Goal: Task Accomplishment & Management: Use online tool/utility

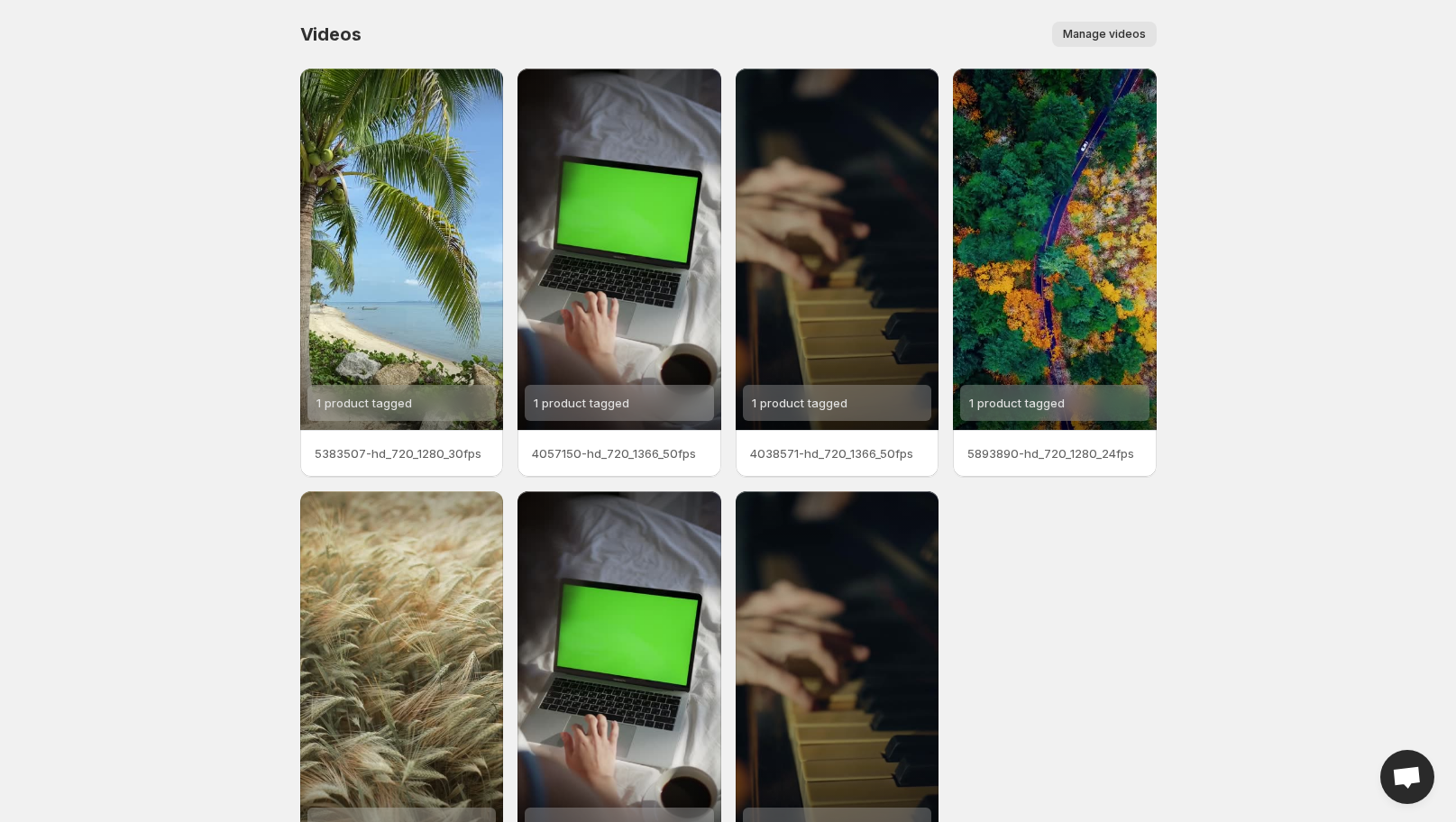
click at [1127, 34] on span "Manage videos" at bounding box center [1103, 34] width 82 height 14
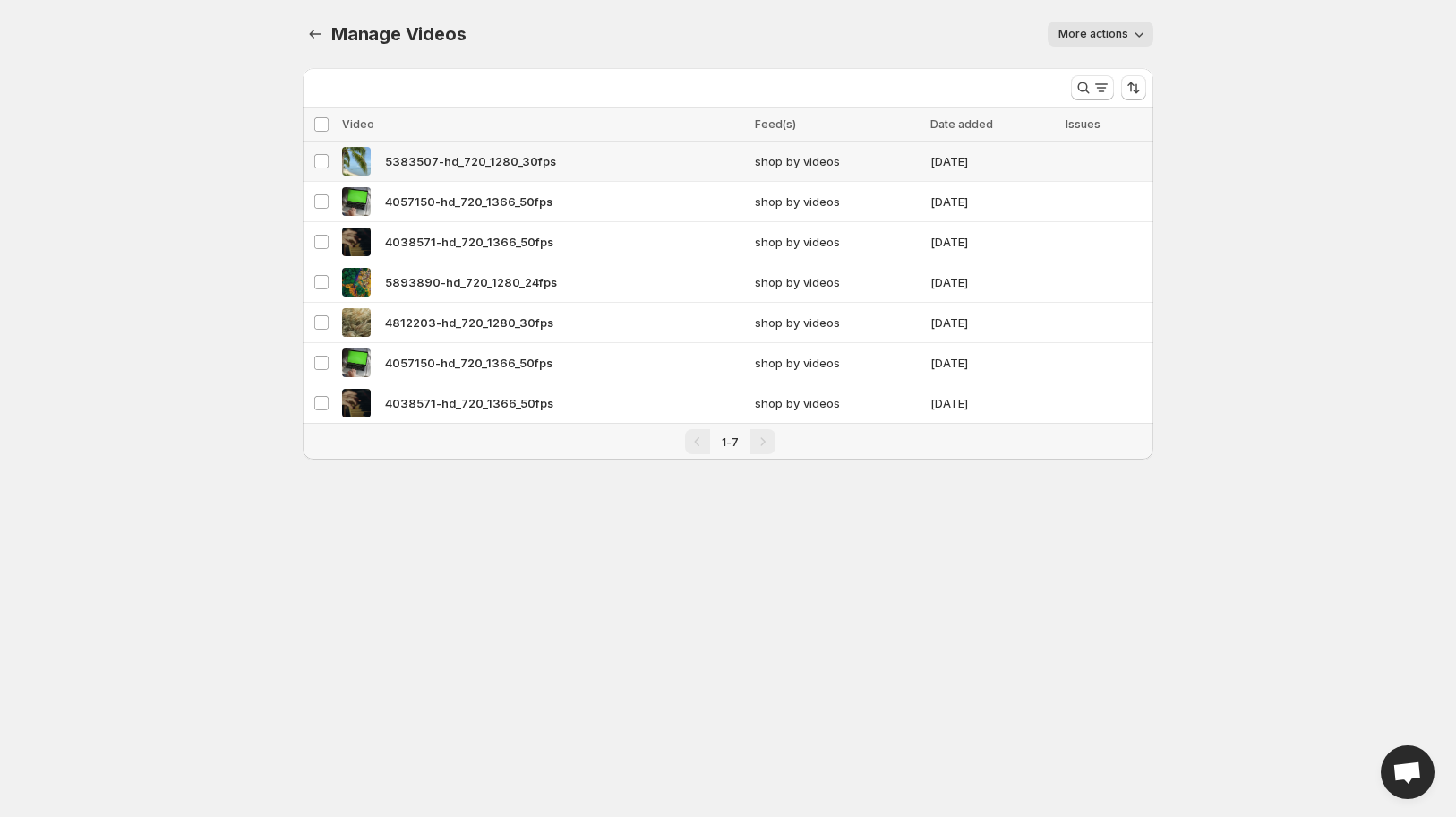
click at [619, 175] on div "5383507-hd_720_1280_30fps" at bounding box center [542, 161] width 402 height 28
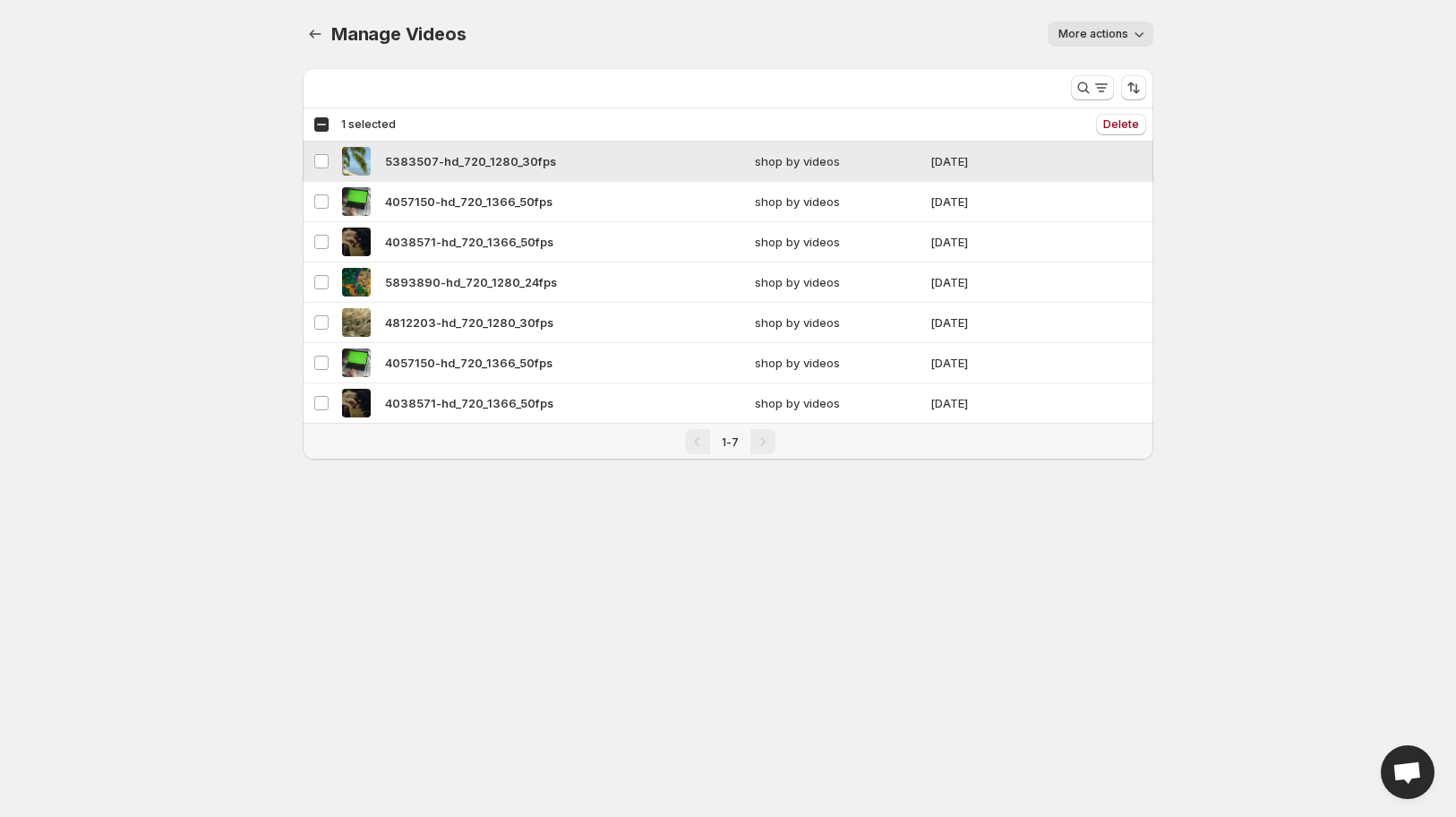
click at [619, 175] on div "5383507-hd_720_1280_30fps" at bounding box center [542, 161] width 402 height 28
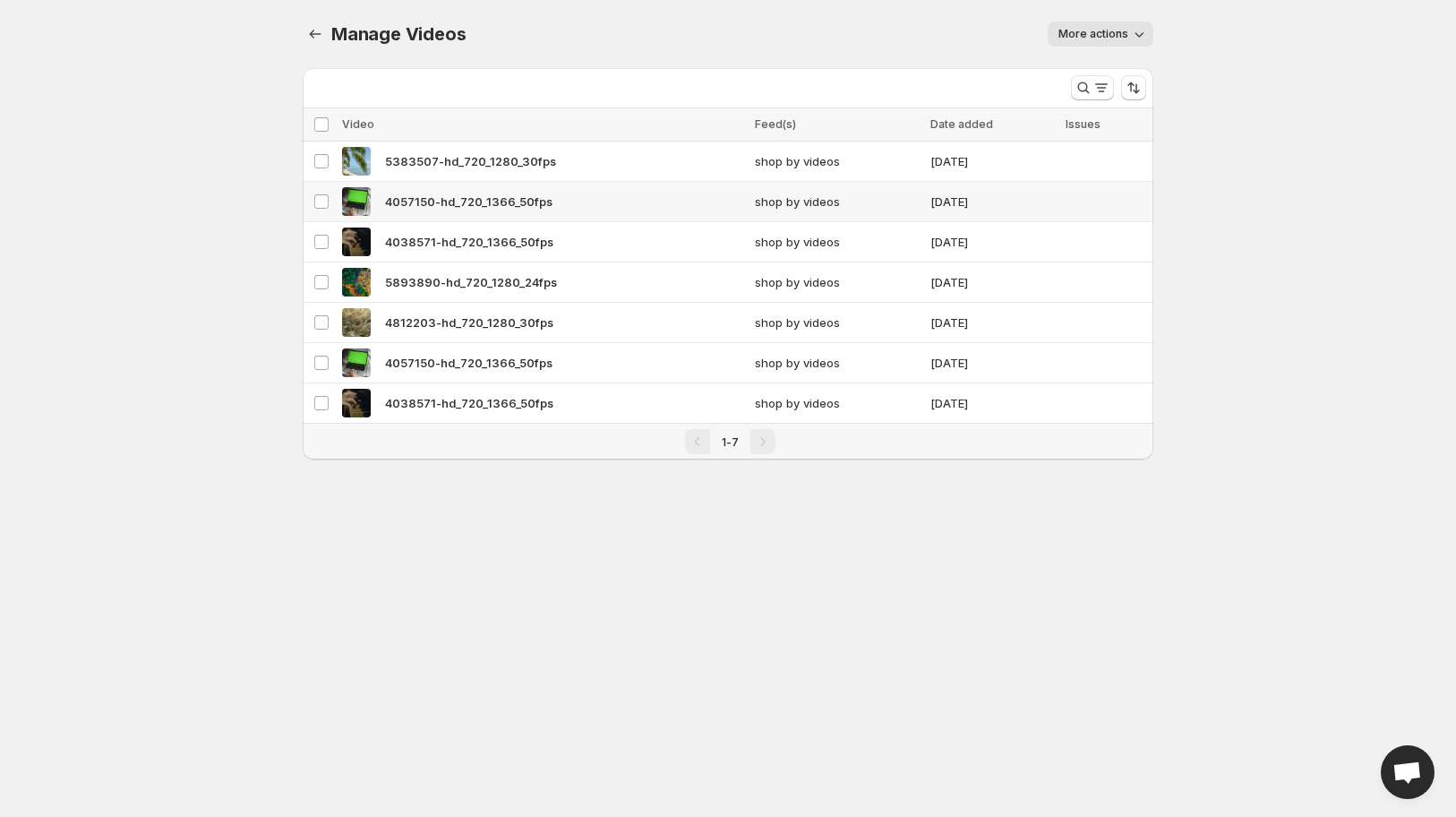
click at [593, 198] on div "4057150-hd_720_1366_50fps" at bounding box center [542, 202] width 402 height 28
click at [604, 173] on div "5383507-hd_720_1280_30fps" at bounding box center [542, 161] width 402 height 28
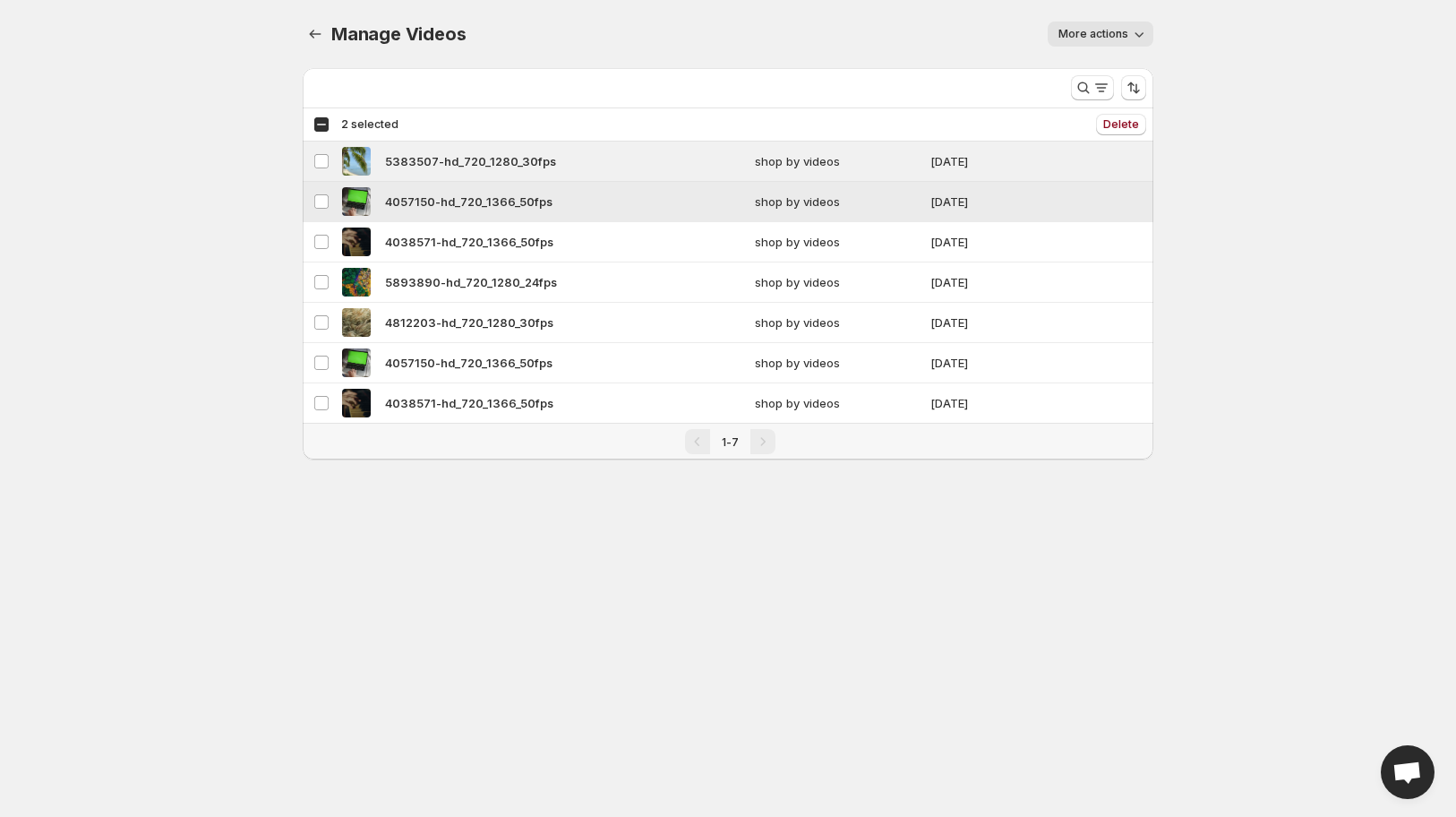
click at [320, 216] on td "Select video" at bounding box center [319, 202] width 34 height 41
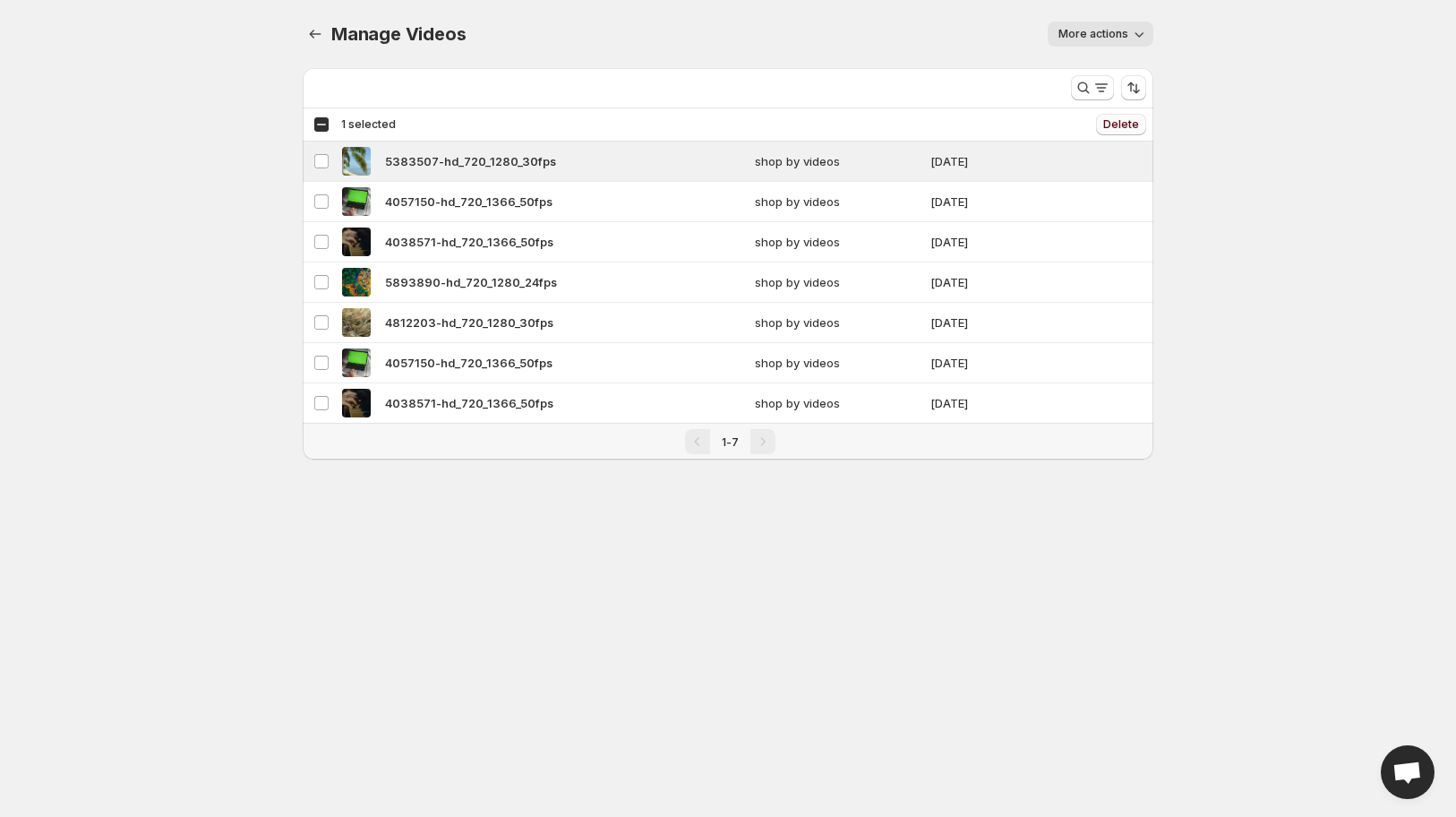
click at [1136, 119] on button "Delete" at bounding box center [1121, 124] width 50 height 22
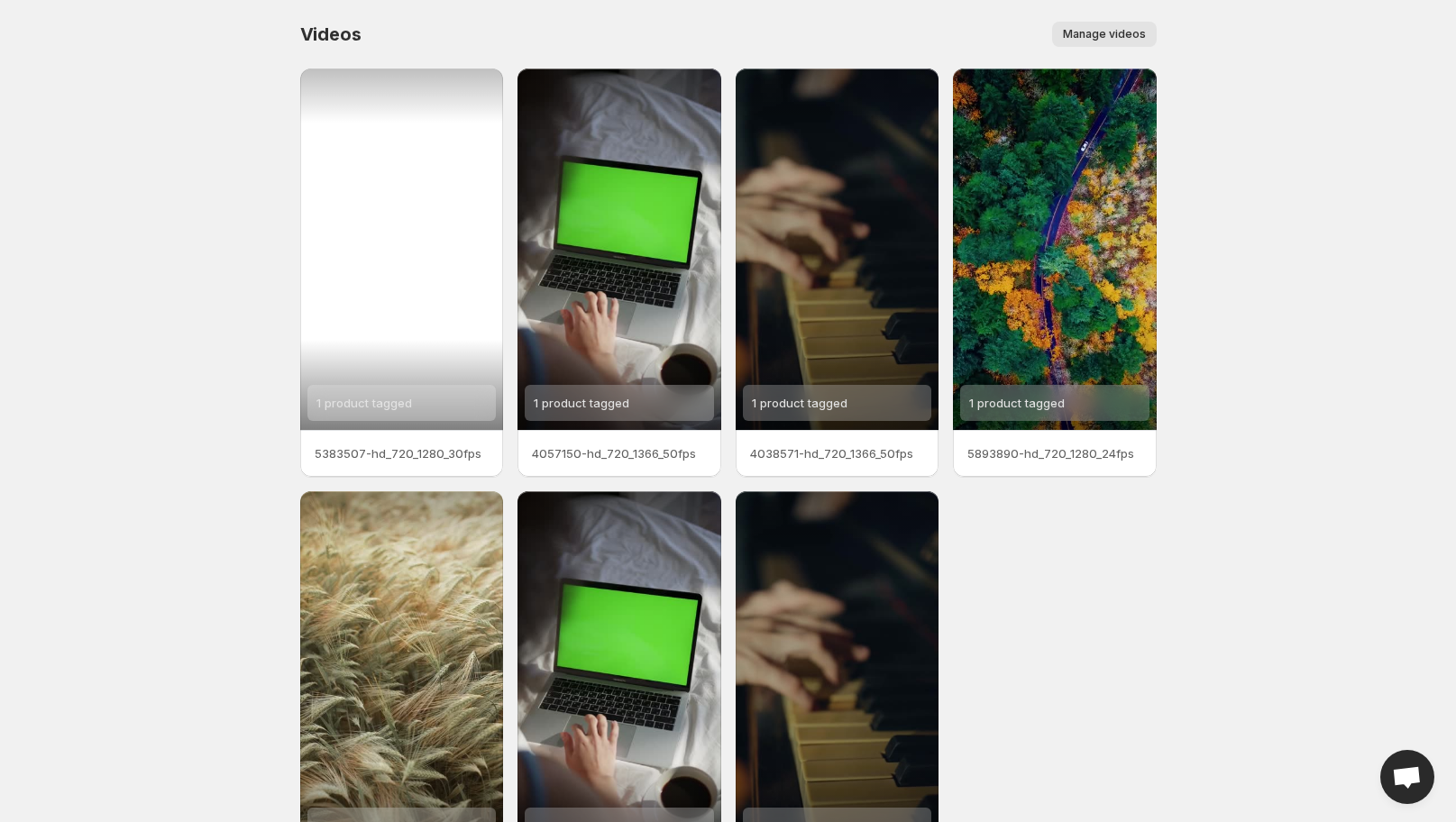
click at [451, 227] on div "1 product tagged" at bounding box center [402, 248] width 204 height 361
click at [397, 233] on div "1 product tagged" at bounding box center [402, 248] width 204 height 361
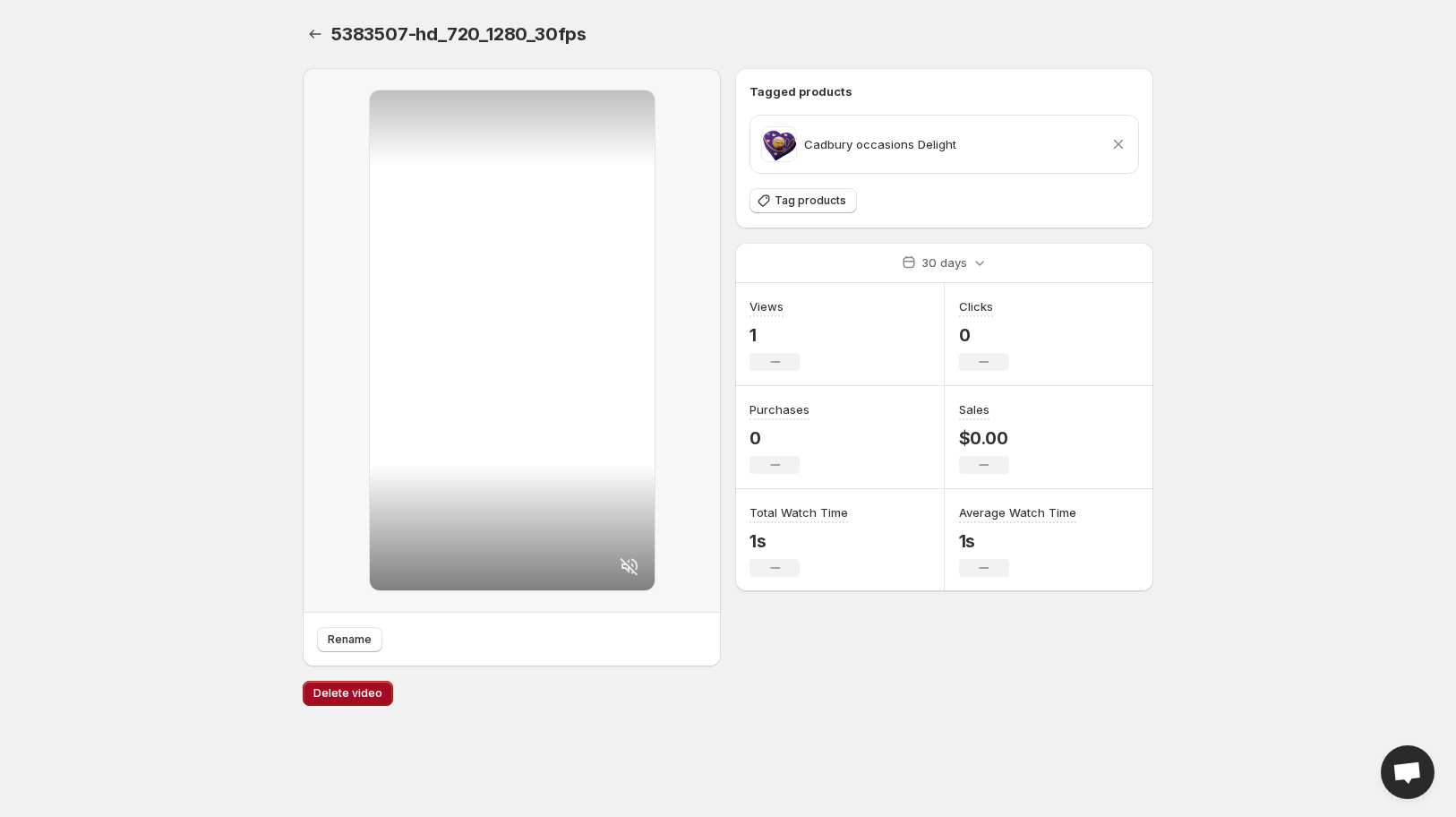
click at [369, 701] on span "Delete video" at bounding box center [348, 693] width 69 height 14
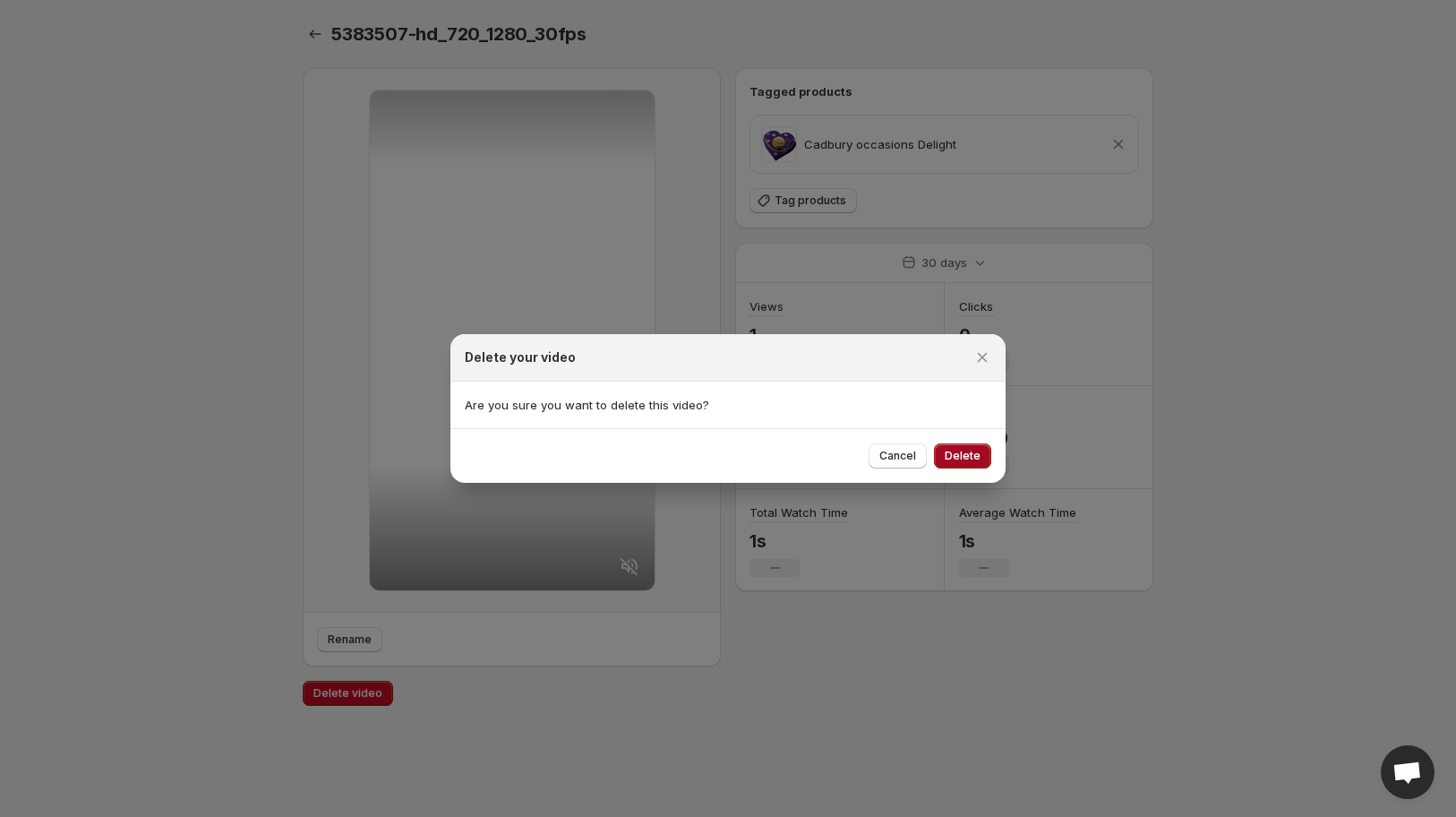
click at [953, 457] on span "Delete" at bounding box center [963, 455] width 36 height 14
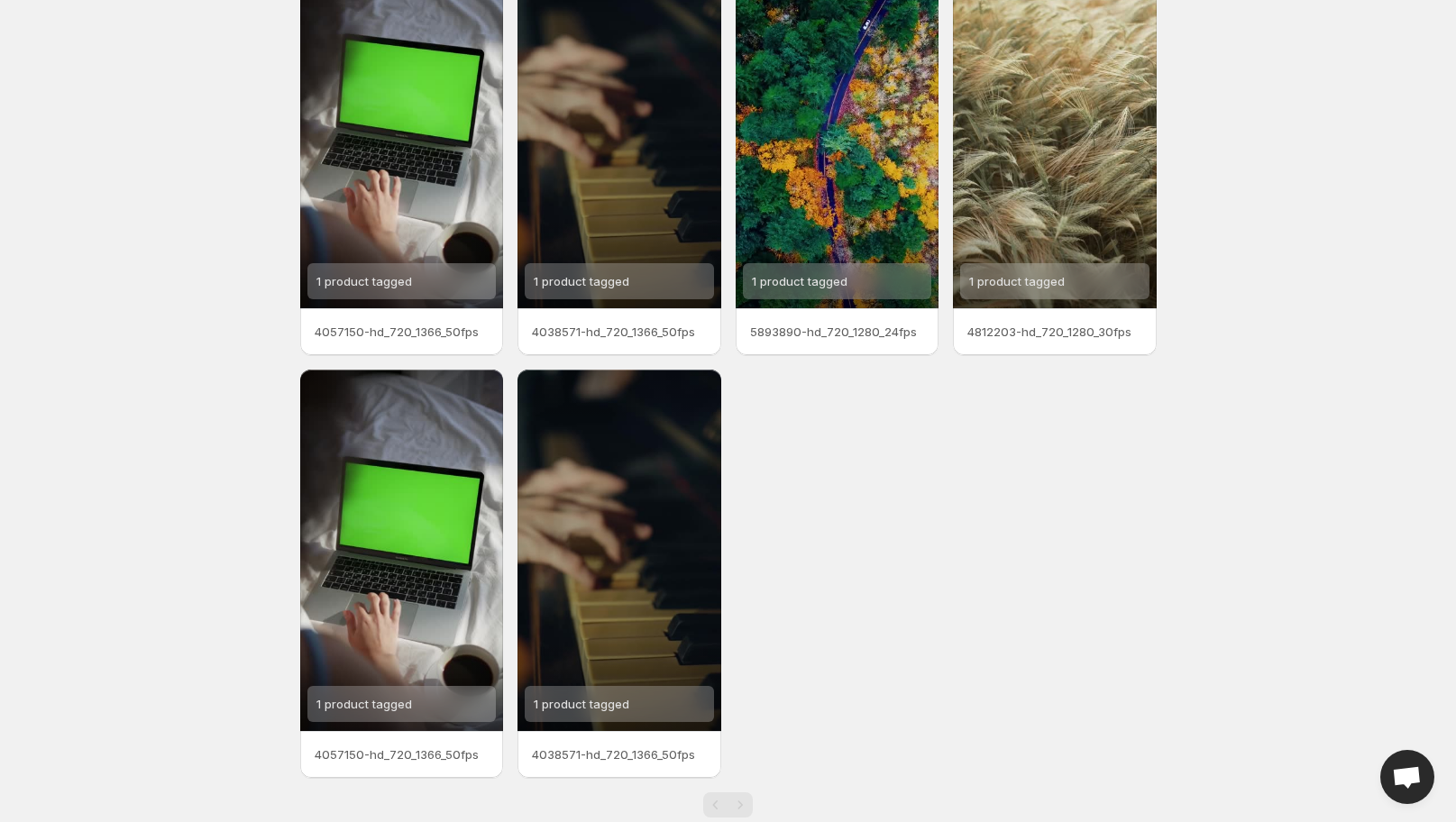
scroll to position [164, 0]
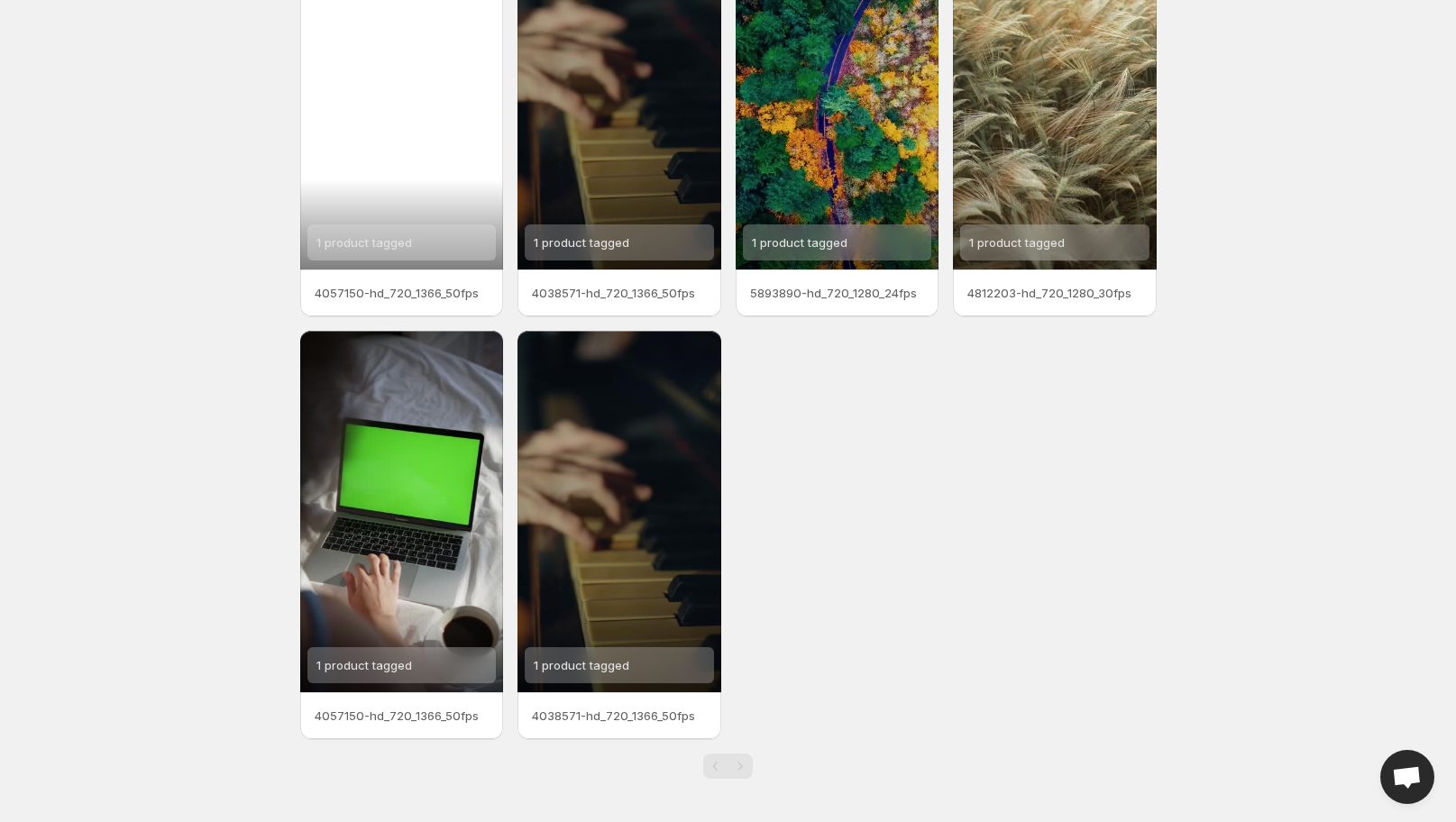
click at [383, 207] on div "1 product tagged" at bounding box center [402, 88] width 204 height 361
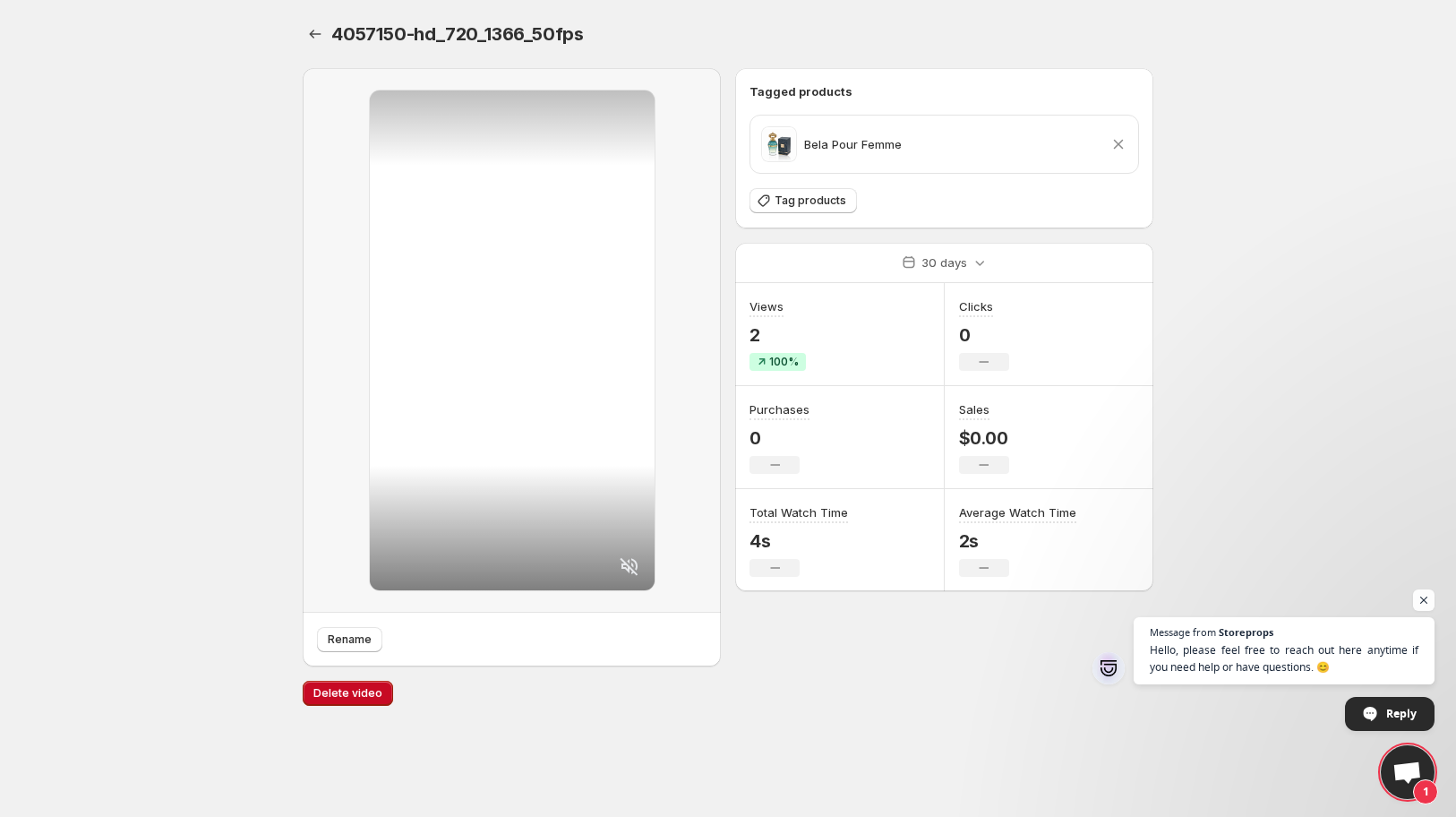
click at [641, 209] on div at bounding box center [512, 340] width 284 height 500
click at [350, 170] on div at bounding box center [511, 340] width 418 height 545
click at [705, 228] on div at bounding box center [511, 340] width 418 height 545
drag, startPoint x: 610, startPoint y: 220, endPoint x: 336, endPoint y: 482, distance: 379.1
click at [336, 482] on div at bounding box center [511, 340] width 418 height 545
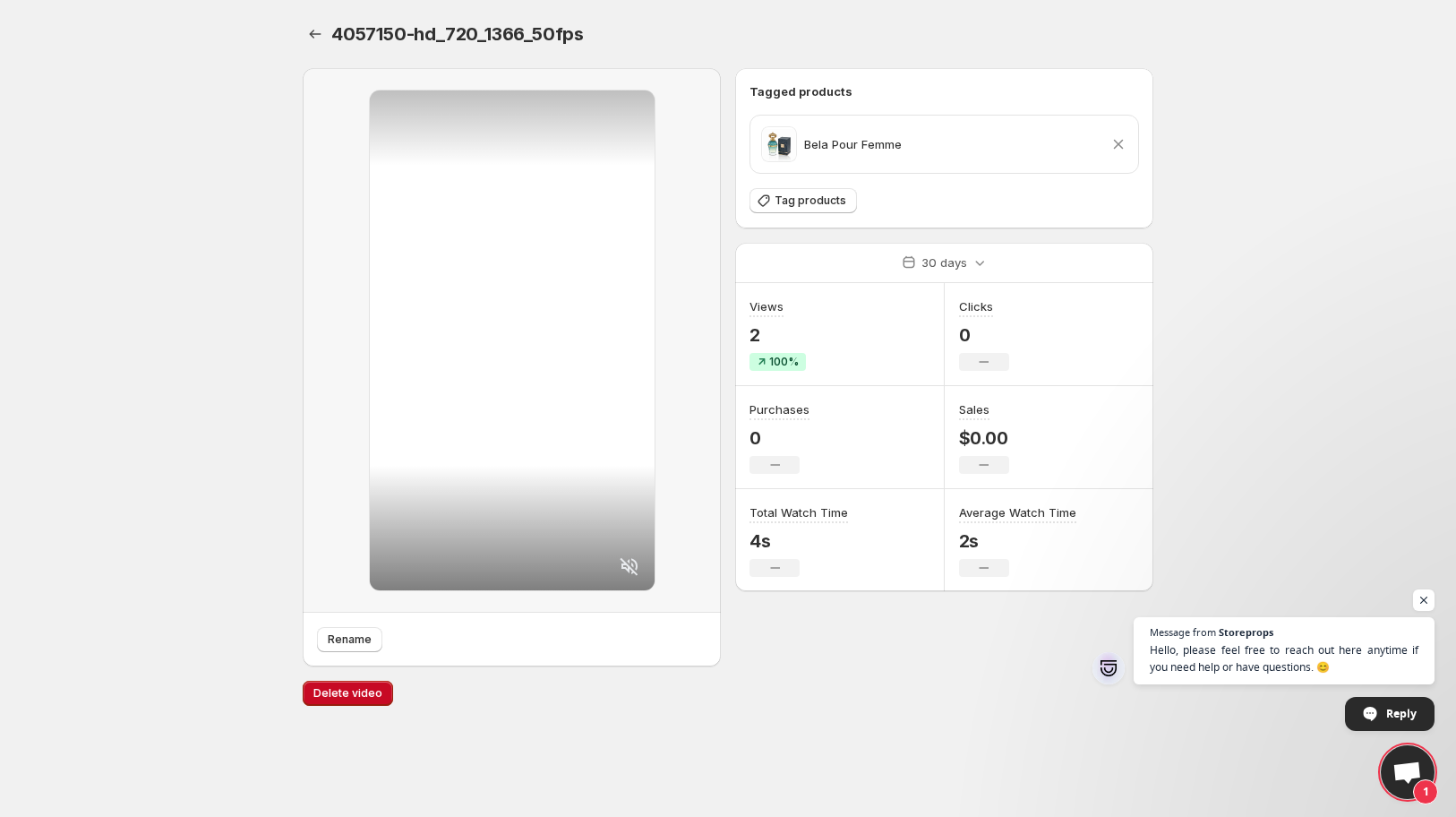
click at [422, 500] on div at bounding box center [512, 340] width 284 height 500
click at [523, 423] on div at bounding box center [512, 340] width 284 height 500
click at [692, 294] on div at bounding box center [511, 340] width 418 height 545
click at [827, 154] on p "Bela Pour Femme" at bounding box center [853, 144] width 98 height 18
click at [719, 156] on div at bounding box center [511, 340] width 418 height 545
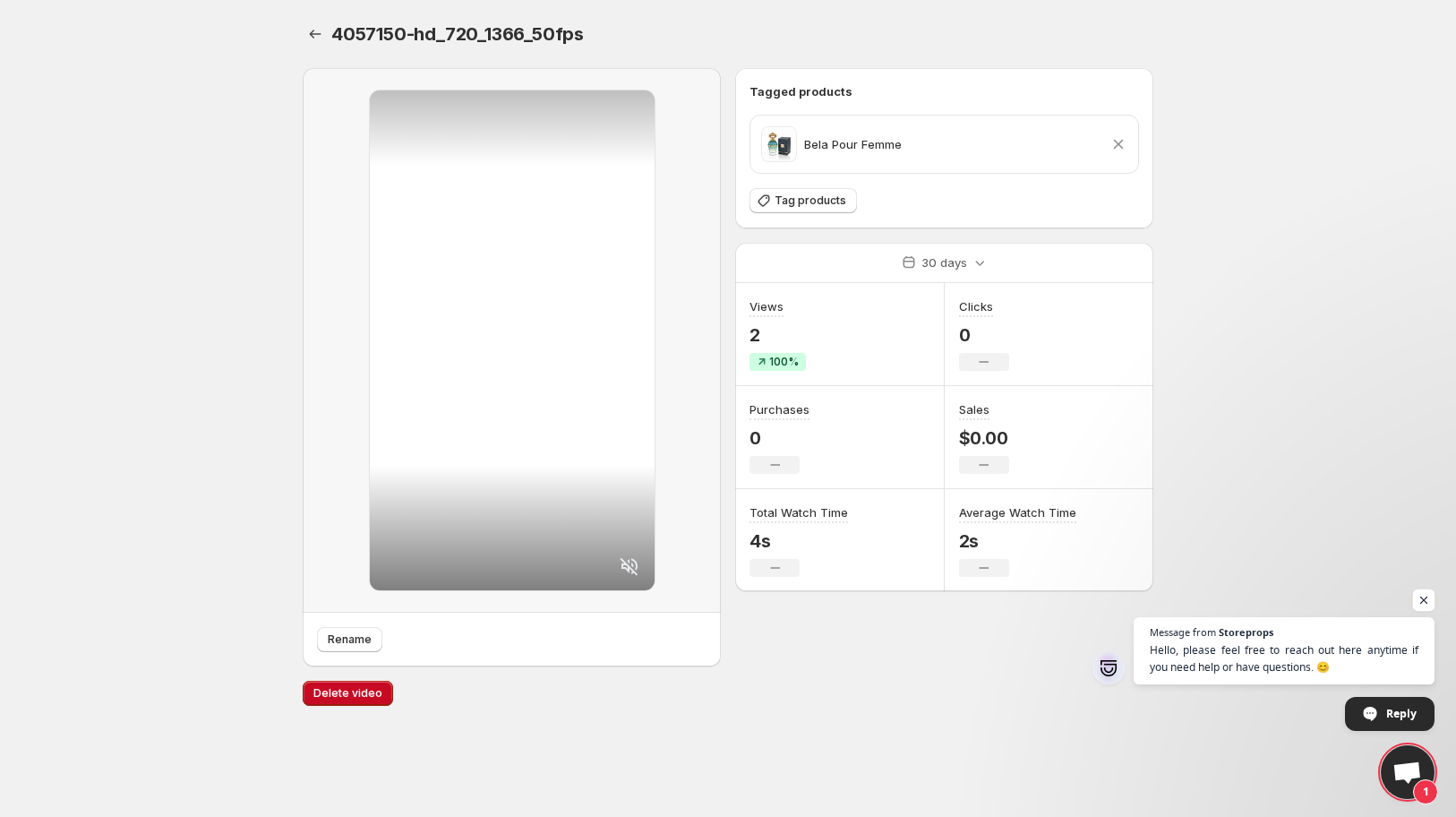
click at [1427, 598] on span "Open chat" at bounding box center [1425, 601] width 23 height 23
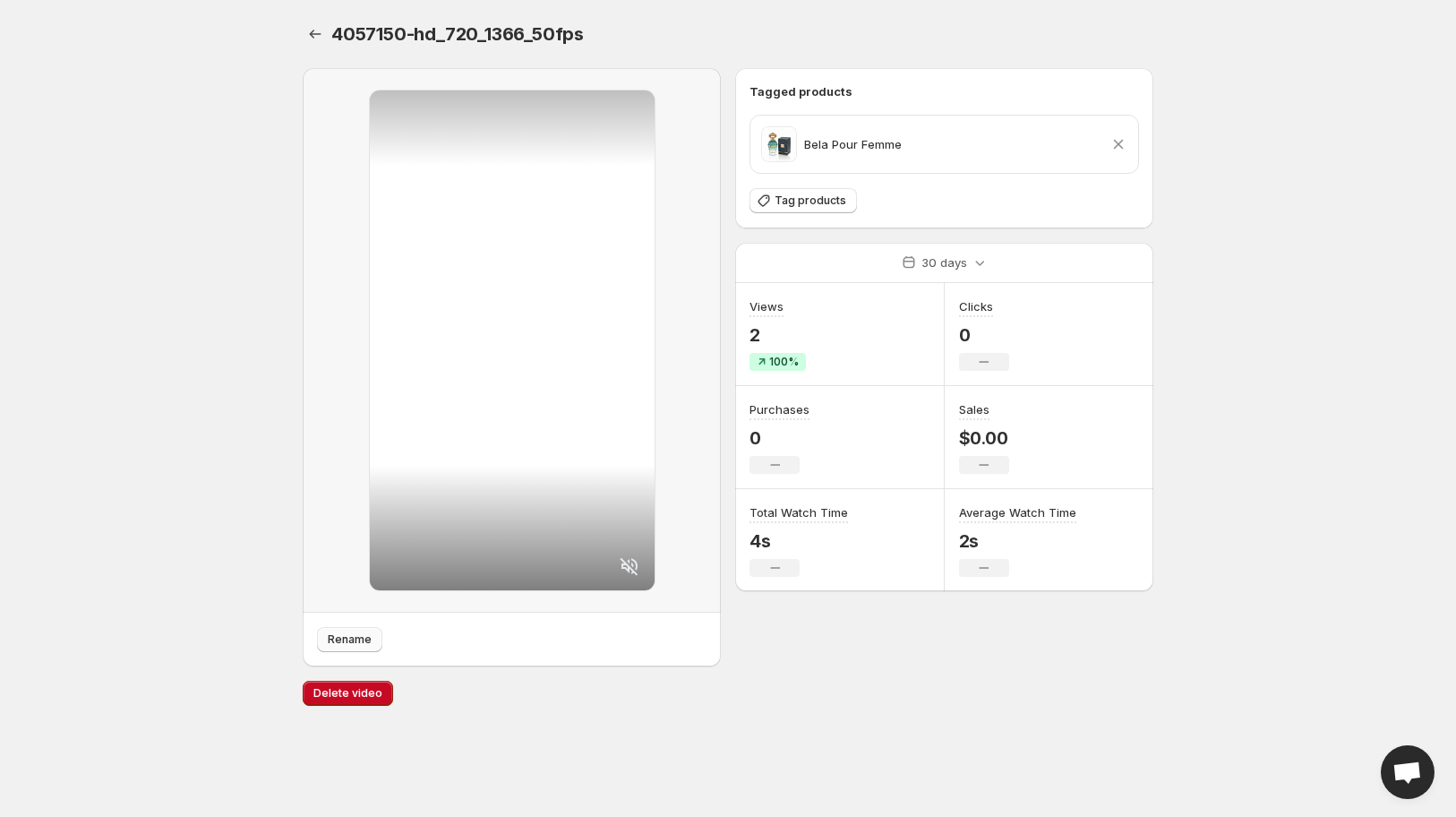
click at [344, 642] on span "Rename" at bounding box center [349, 639] width 44 height 14
click at [352, 701] on span "Delete video" at bounding box center [348, 693] width 69 height 14
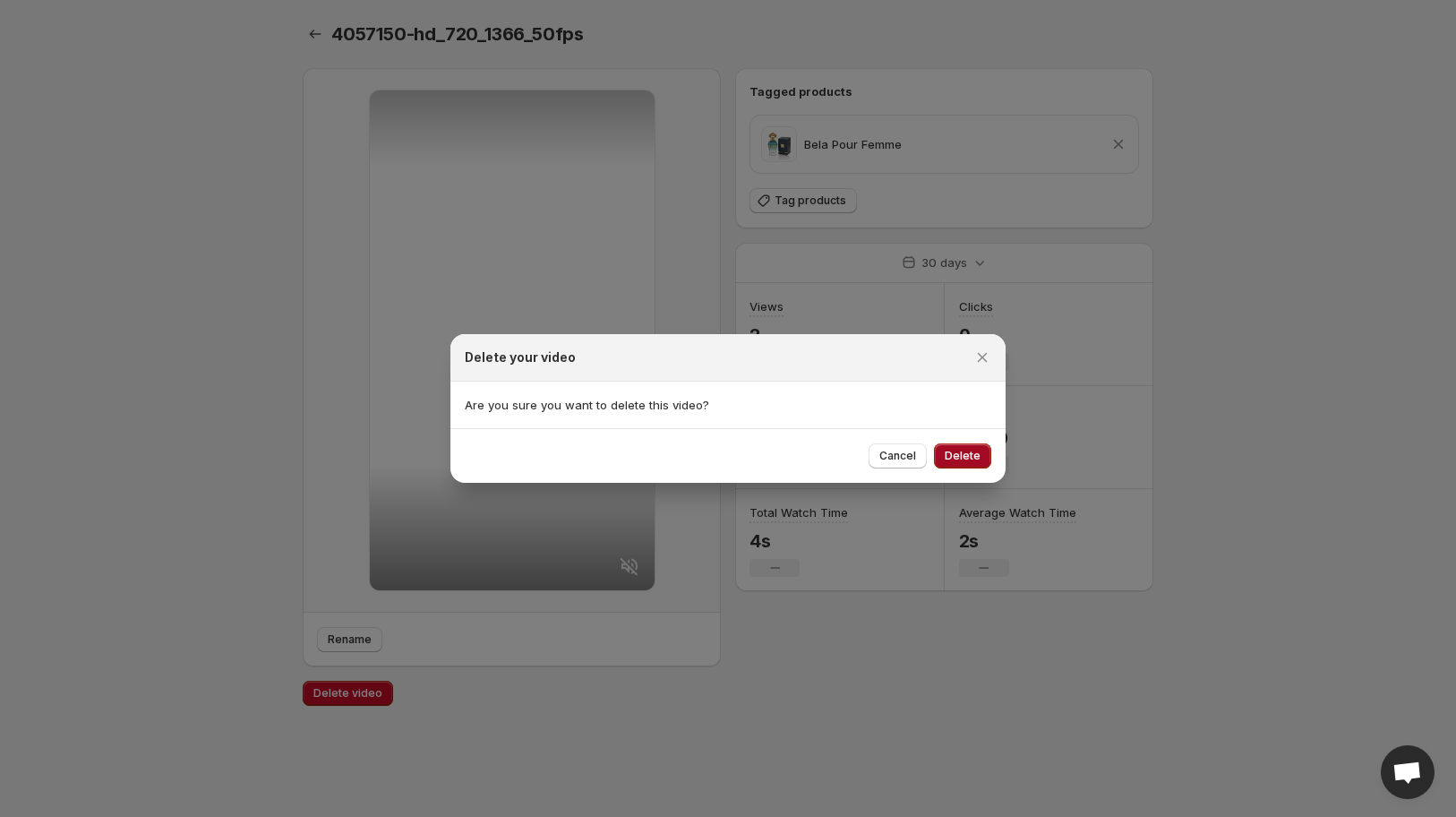
click at [981, 453] on button "Delete" at bounding box center [963, 456] width 57 height 25
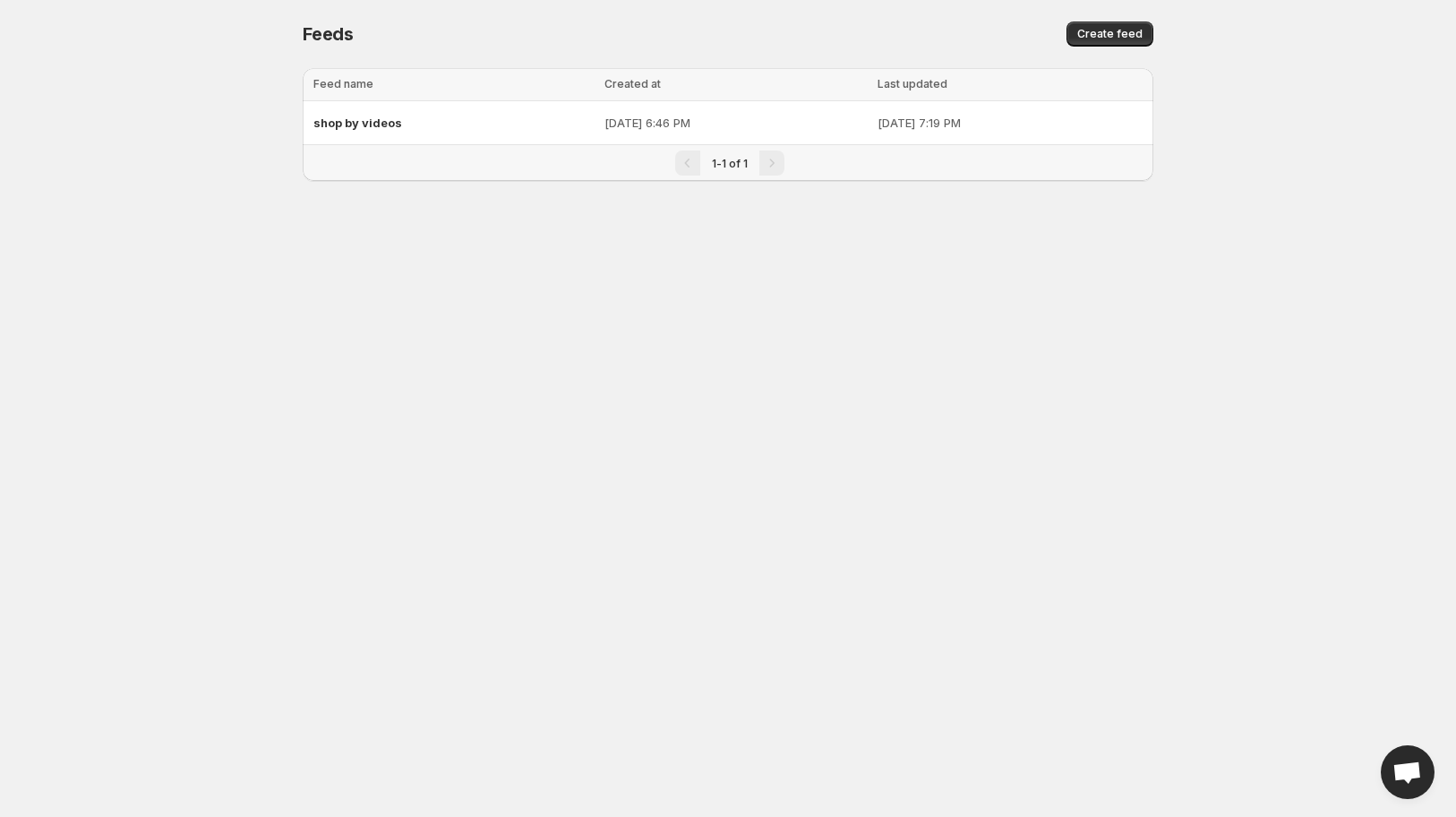
click at [768, 165] on div "Pagination" at bounding box center [771, 163] width 25 height 25
click at [1102, 40] on span "Create feed" at bounding box center [1109, 34] width 65 height 14
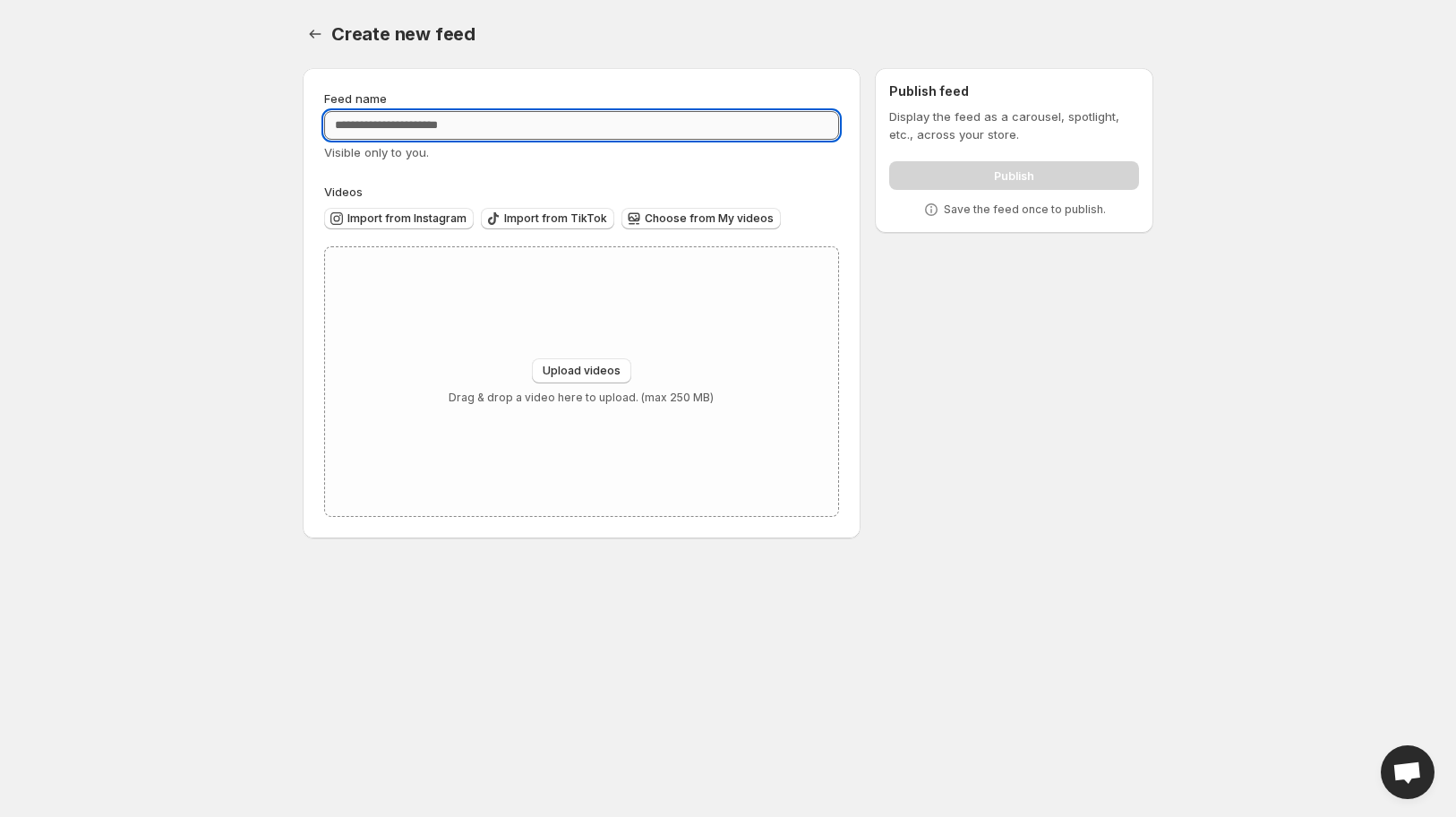
click at [413, 129] on input "Feed name" at bounding box center [581, 125] width 515 height 28
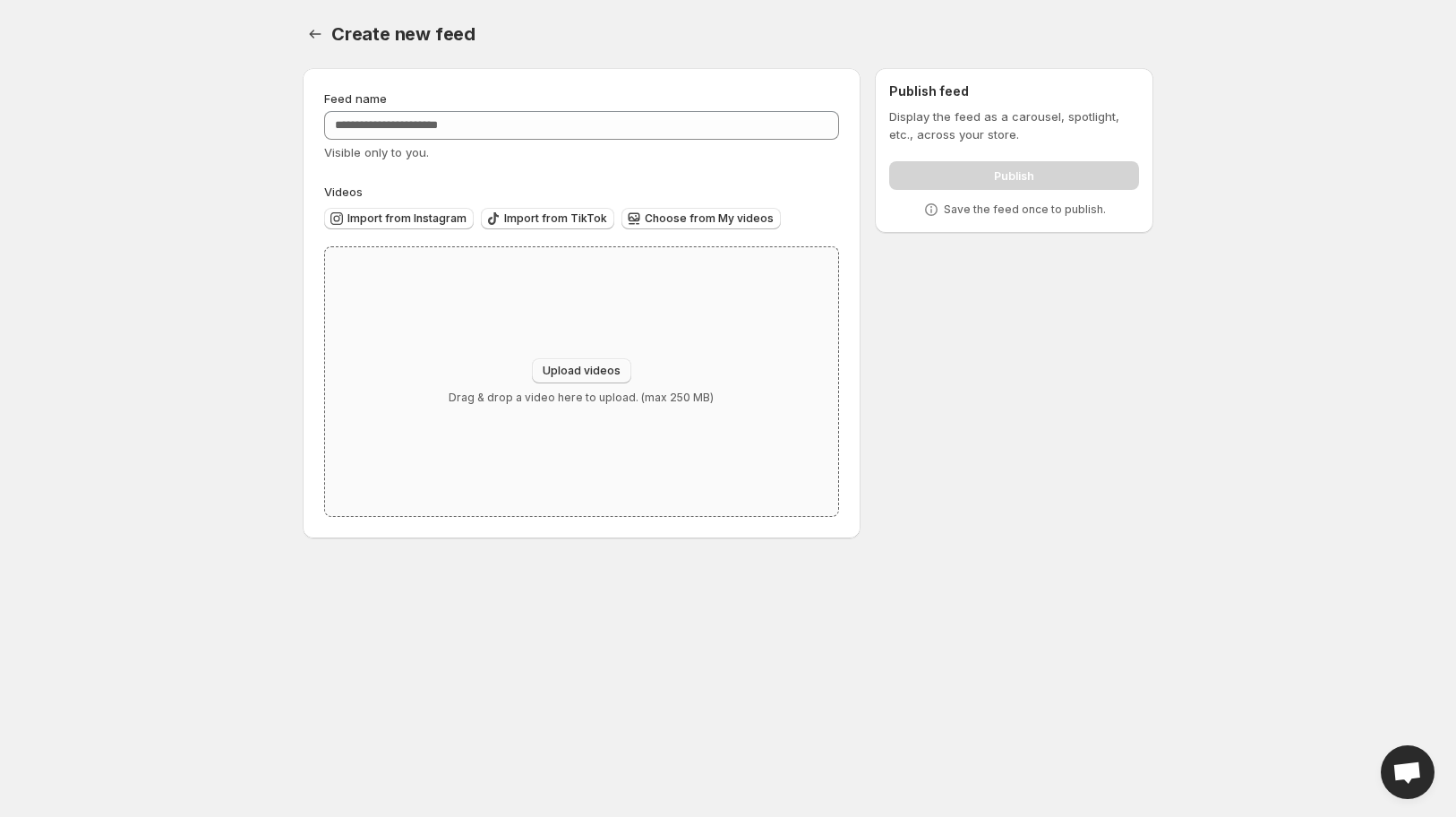
click at [558, 370] on span "Upload videos" at bounding box center [581, 370] width 78 height 14
type input "**********"
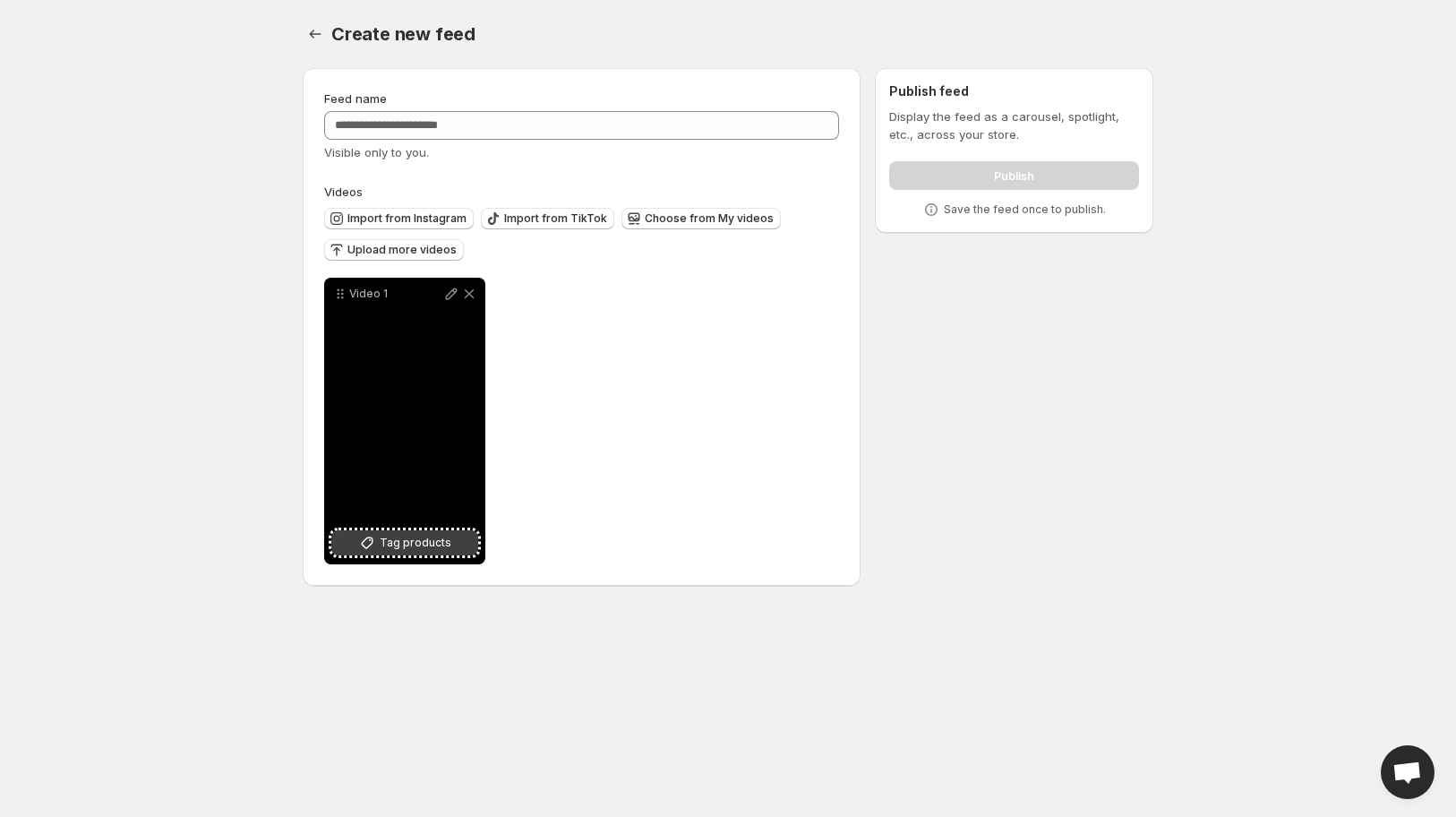
click at [375, 540] on icon at bounding box center [366, 543] width 18 height 18
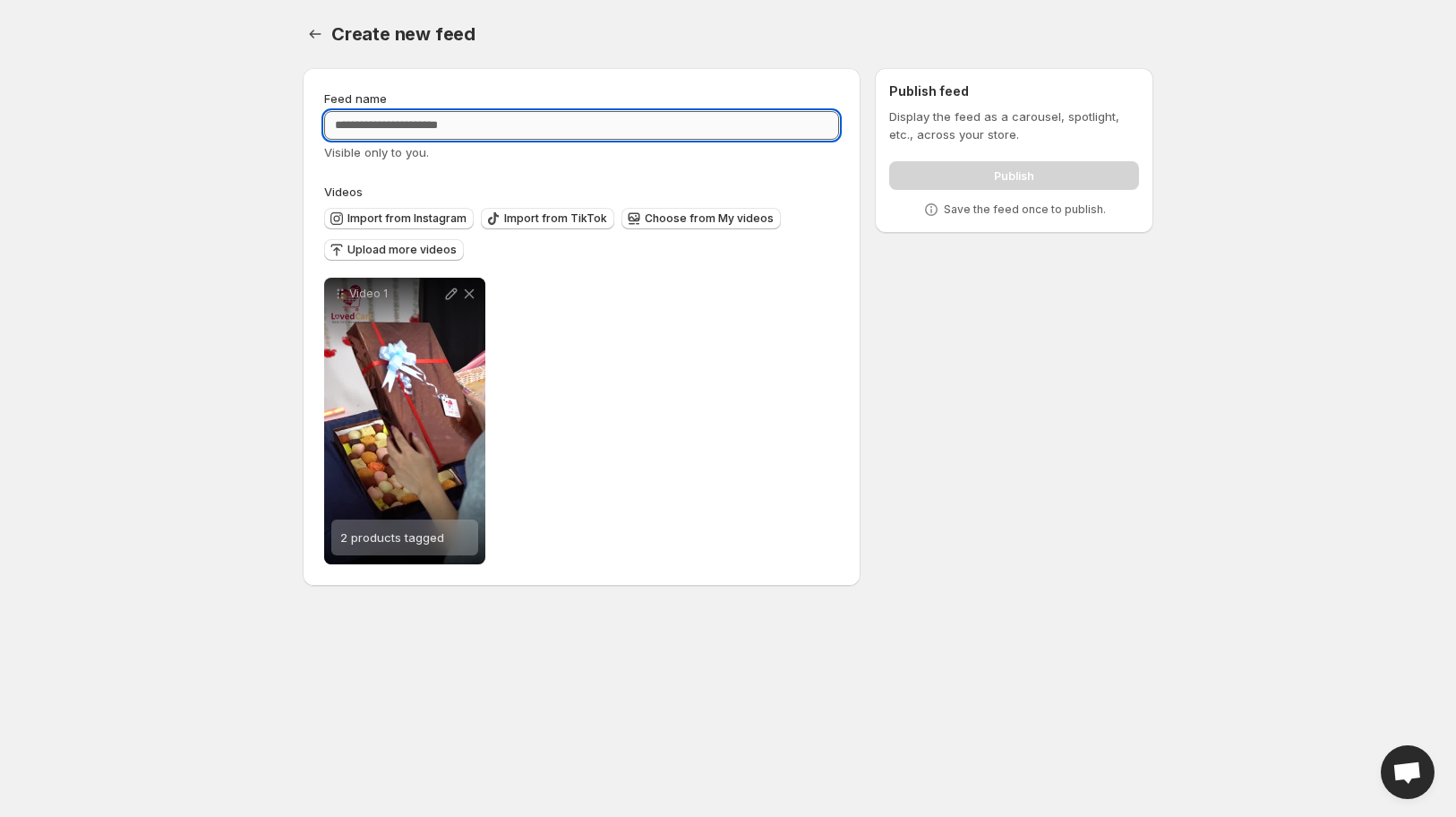
click at [457, 133] on input "Feed name" at bounding box center [581, 125] width 515 height 28
type input "**********"
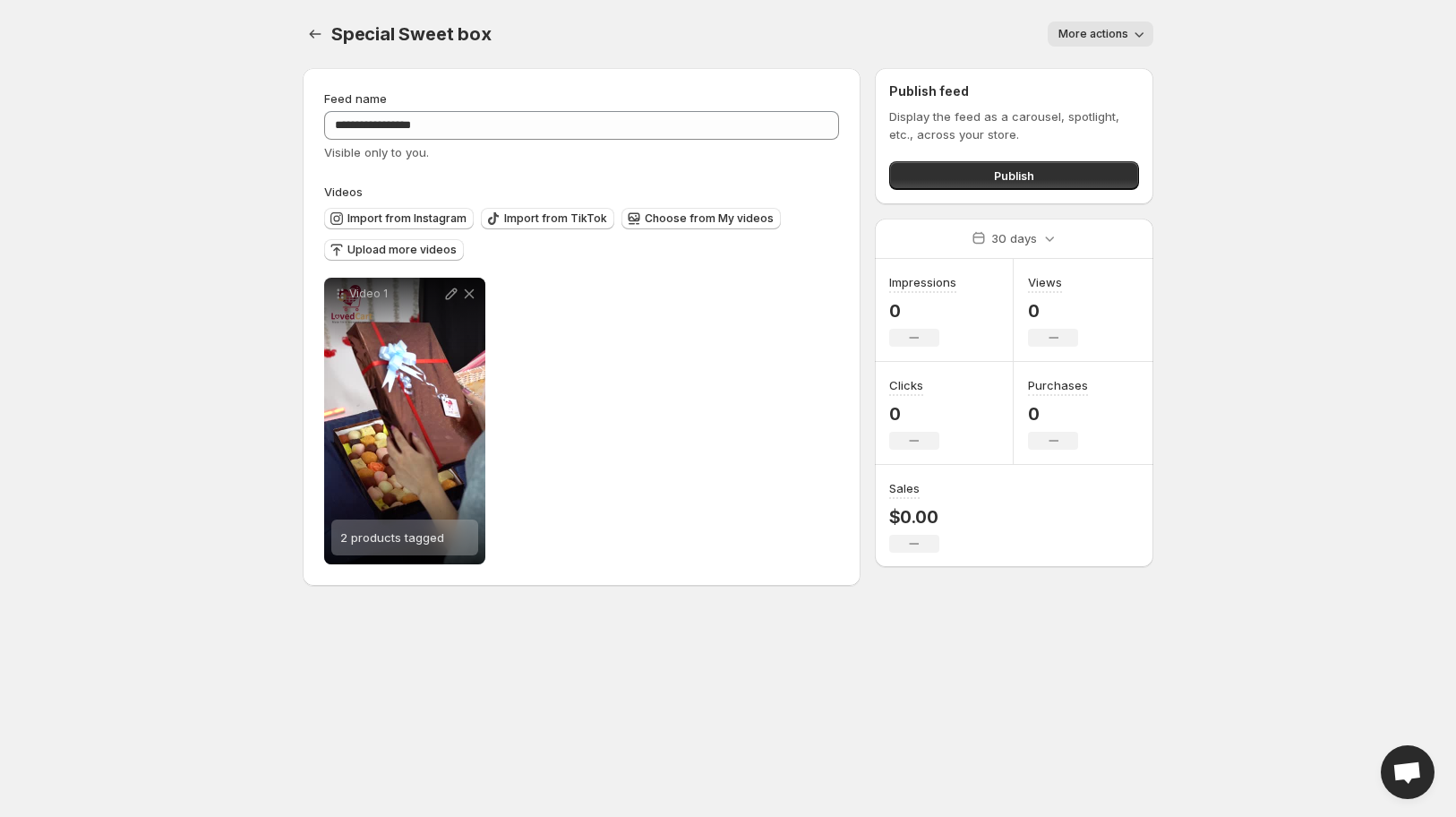
click at [1141, 36] on icon "button" at bounding box center [1141, 35] width 9 height 6
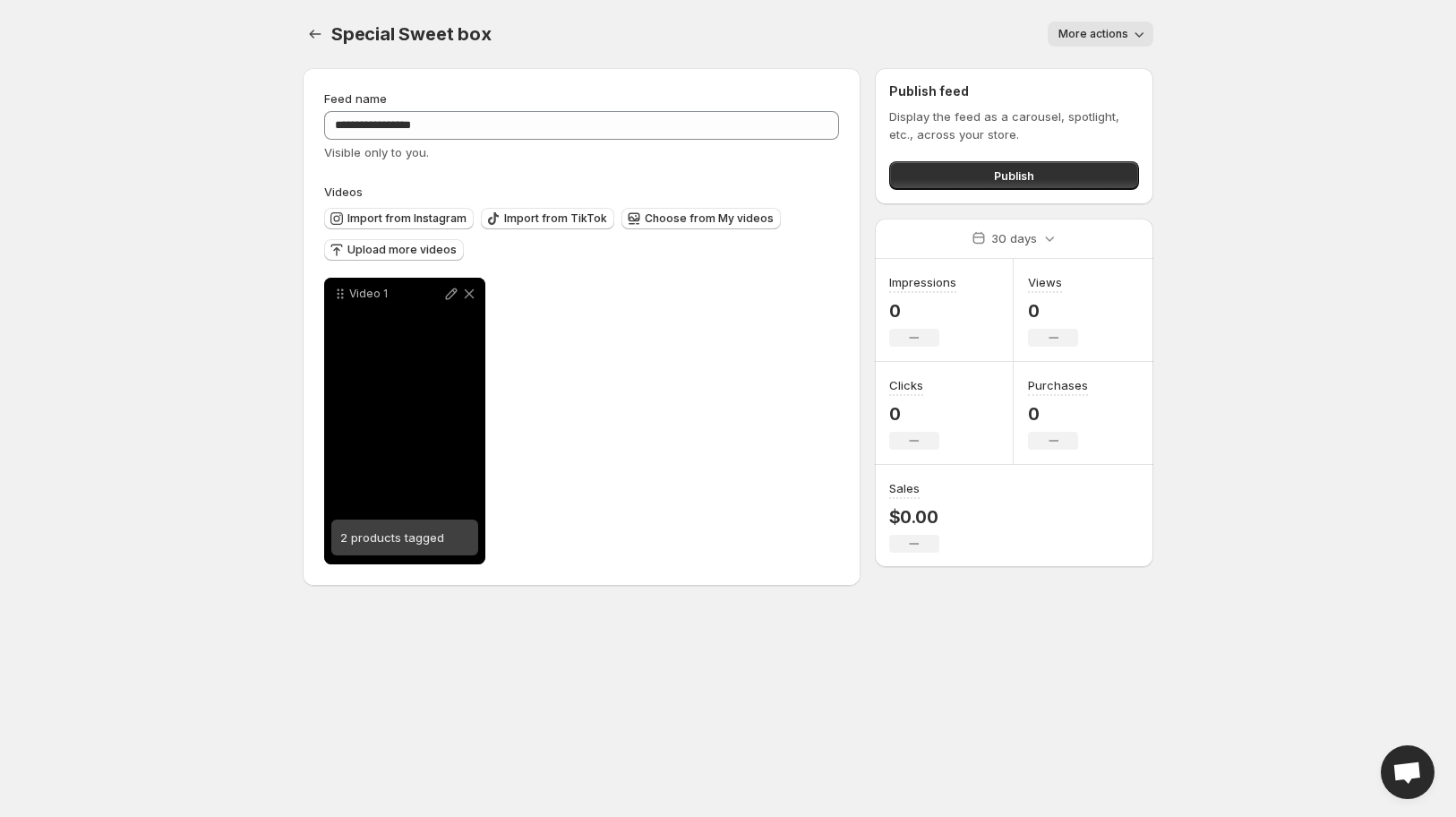
click at [445, 551] on div "2 products tagged" at bounding box center [405, 538] width 147 height 36
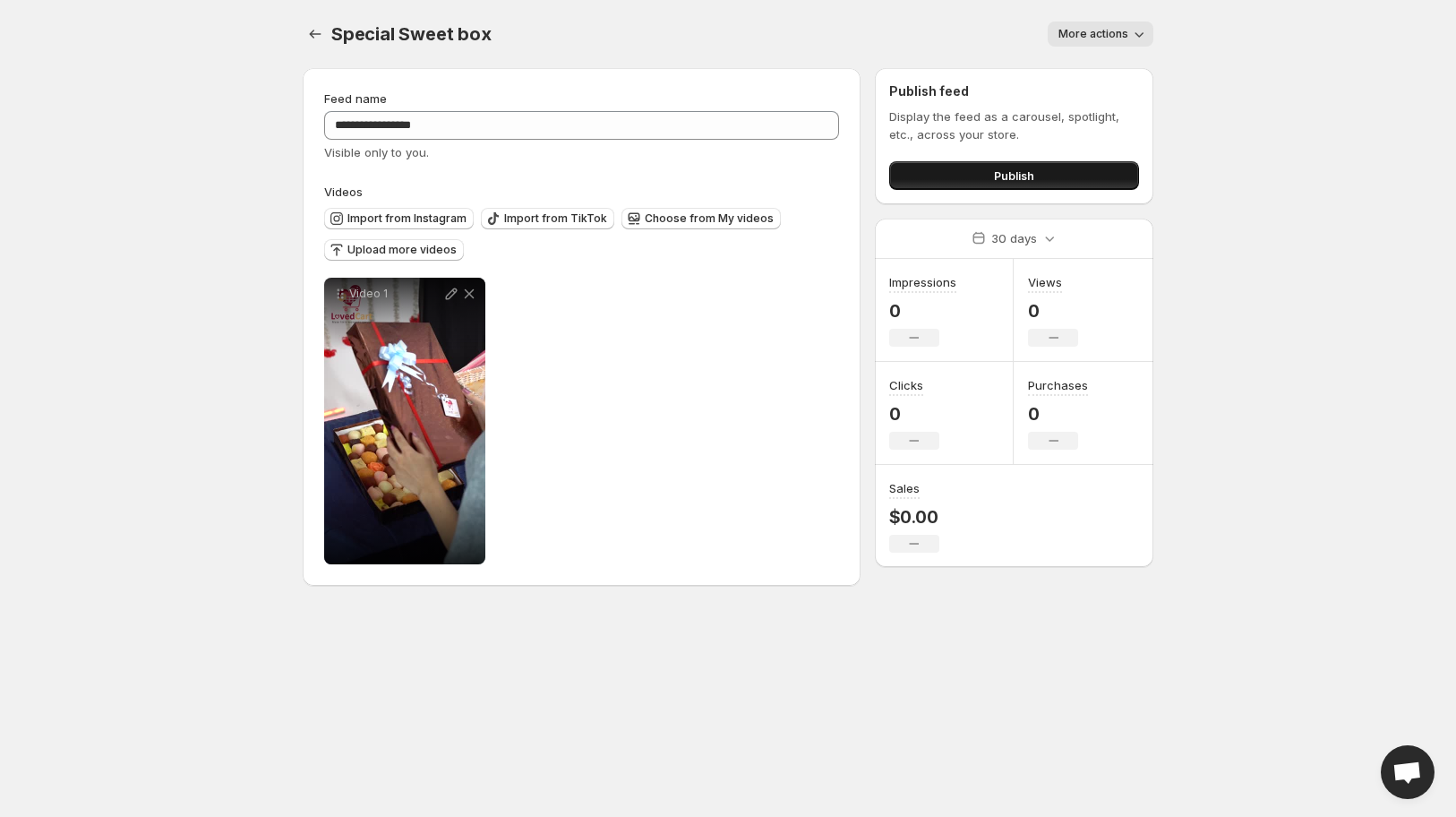
click at [1124, 184] on button "Publish" at bounding box center [1013, 175] width 250 height 28
click at [1130, 181] on button "Publish" at bounding box center [1013, 175] width 250 height 28
click at [945, 190] on button "Publish" at bounding box center [1013, 175] width 250 height 28
click at [848, 574] on div "**********" at bounding box center [581, 327] width 558 height 518
click at [319, 32] on icon "Settings" at bounding box center [315, 34] width 18 height 18
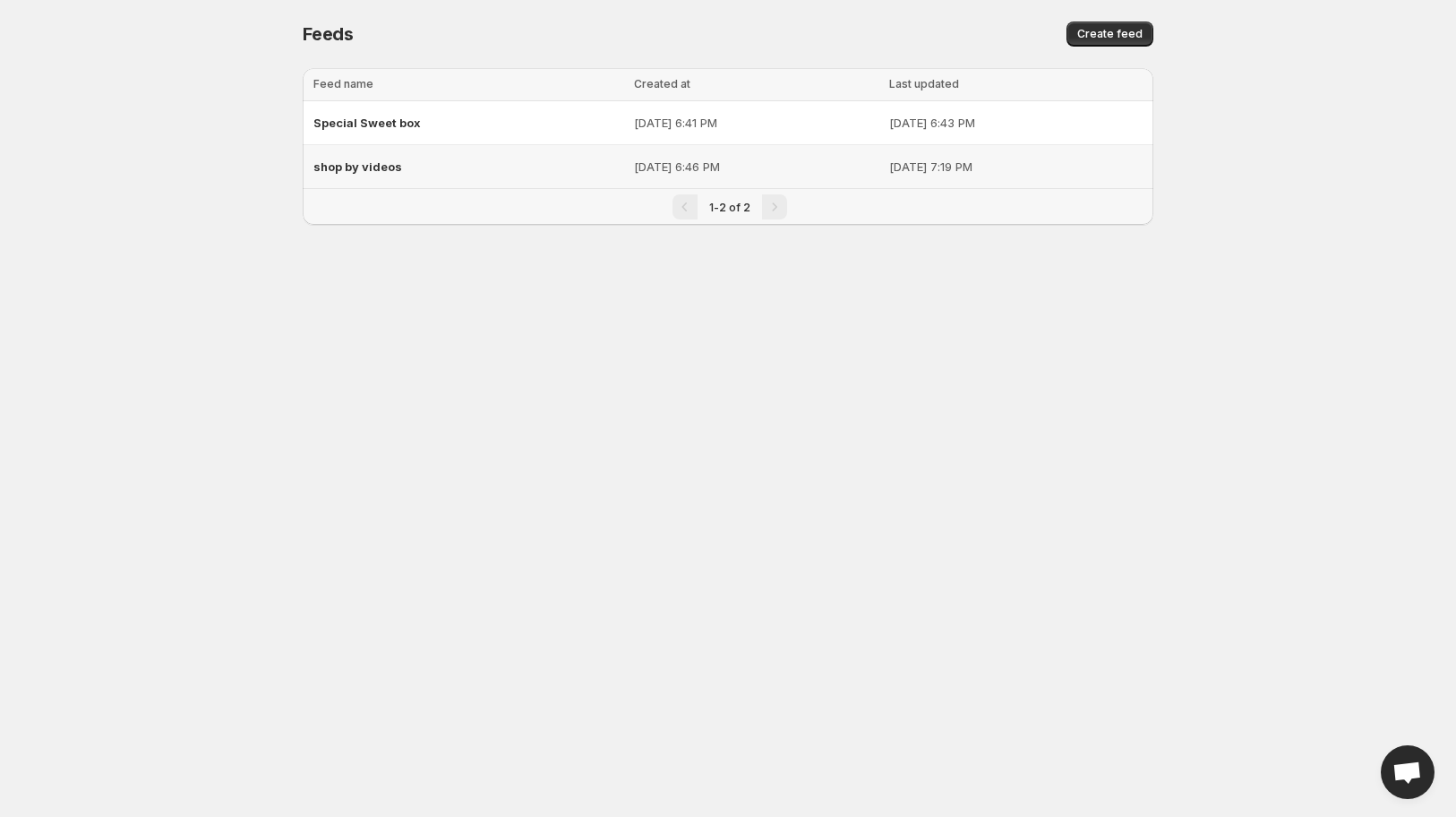
click at [364, 173] on span "shop by videos" at bounding box center [358, 166] width 89 height 14
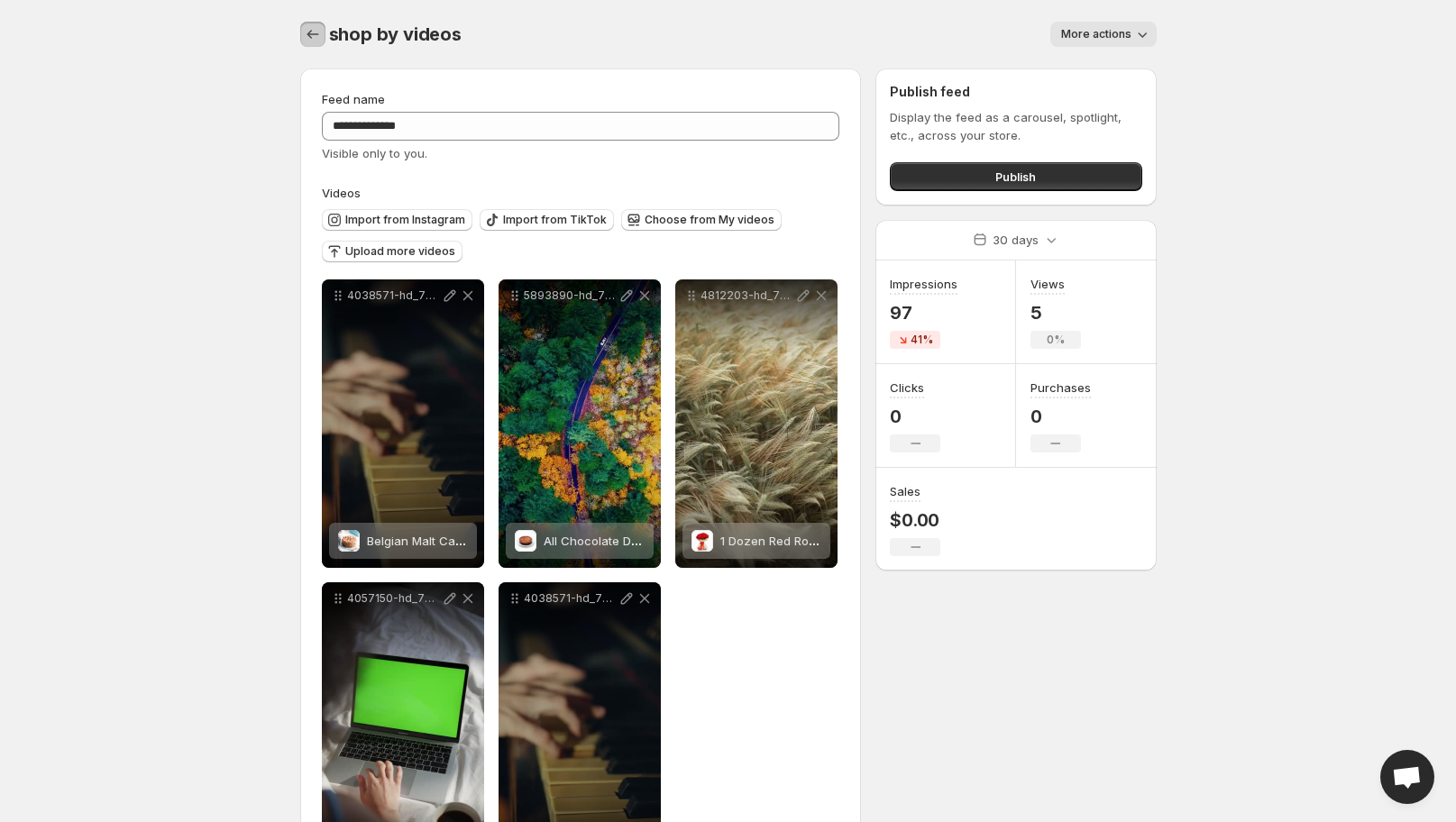
click at [319, 35] on icon "Settings" at bounding box center [312, 34] width 18 height 18
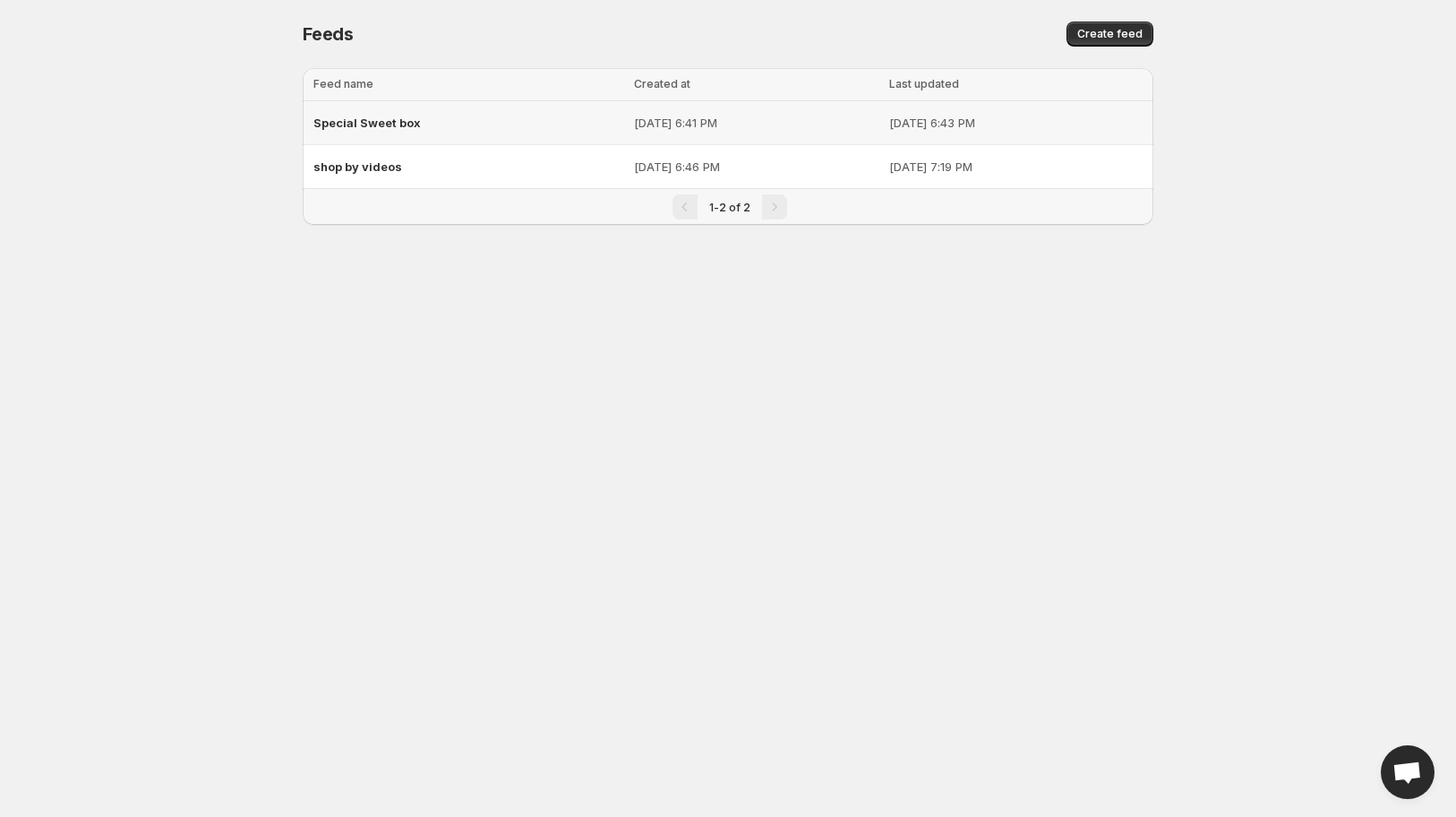
click at [1115, 137] on td "[DATE] 6:43 PM" at bounding box center [1019, 123] width 269 height 44
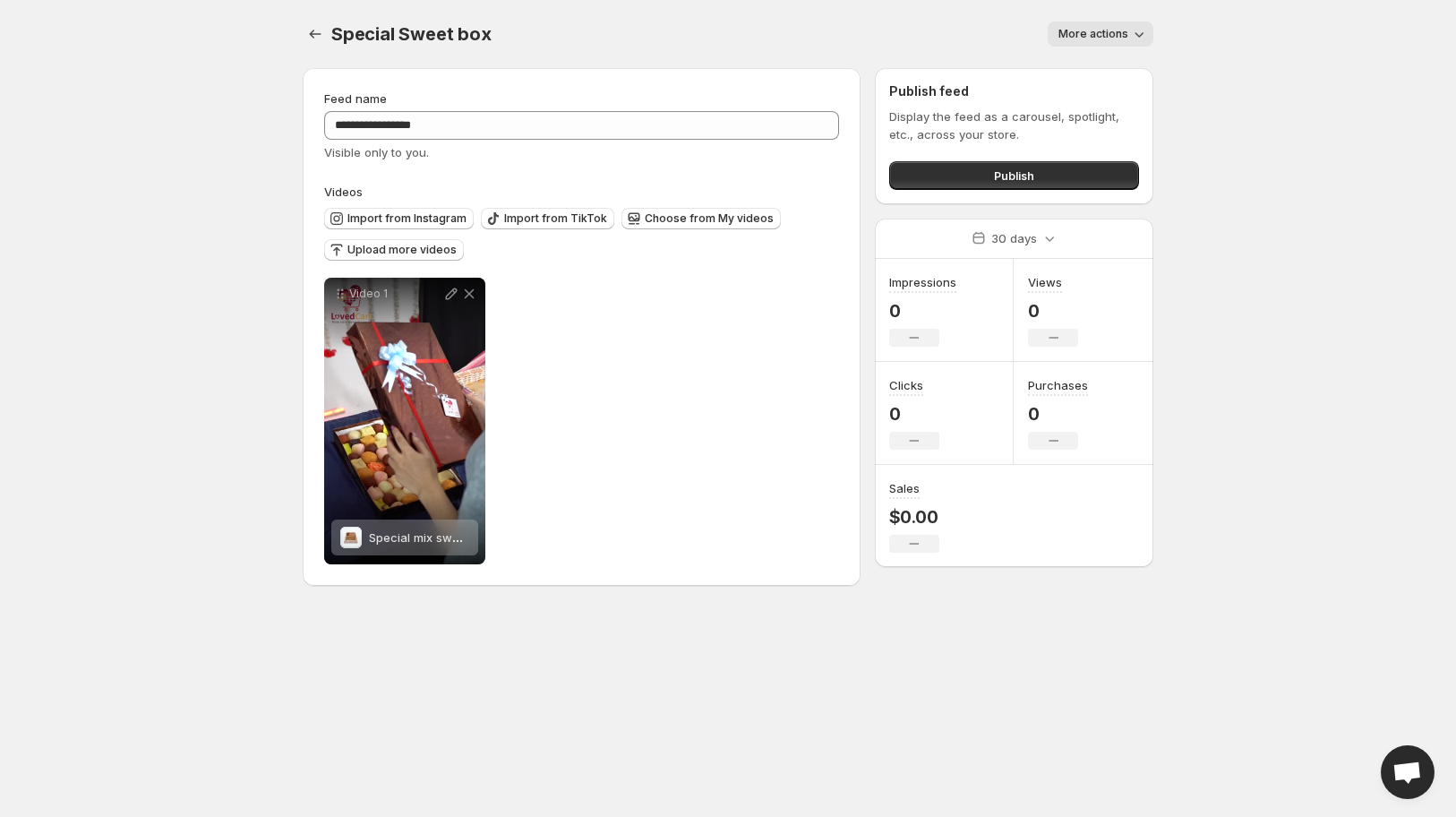
click at [1130, 35] on icon "button" at bounding box center [1139, 34] width 18 height 18
click at [1051, 82] on div "Delete" at bounding box center [1079, 72] width 57 height 40
click at [1079, 82] on button "Delete" at bounding box center [1078, 72] width 46 height 28
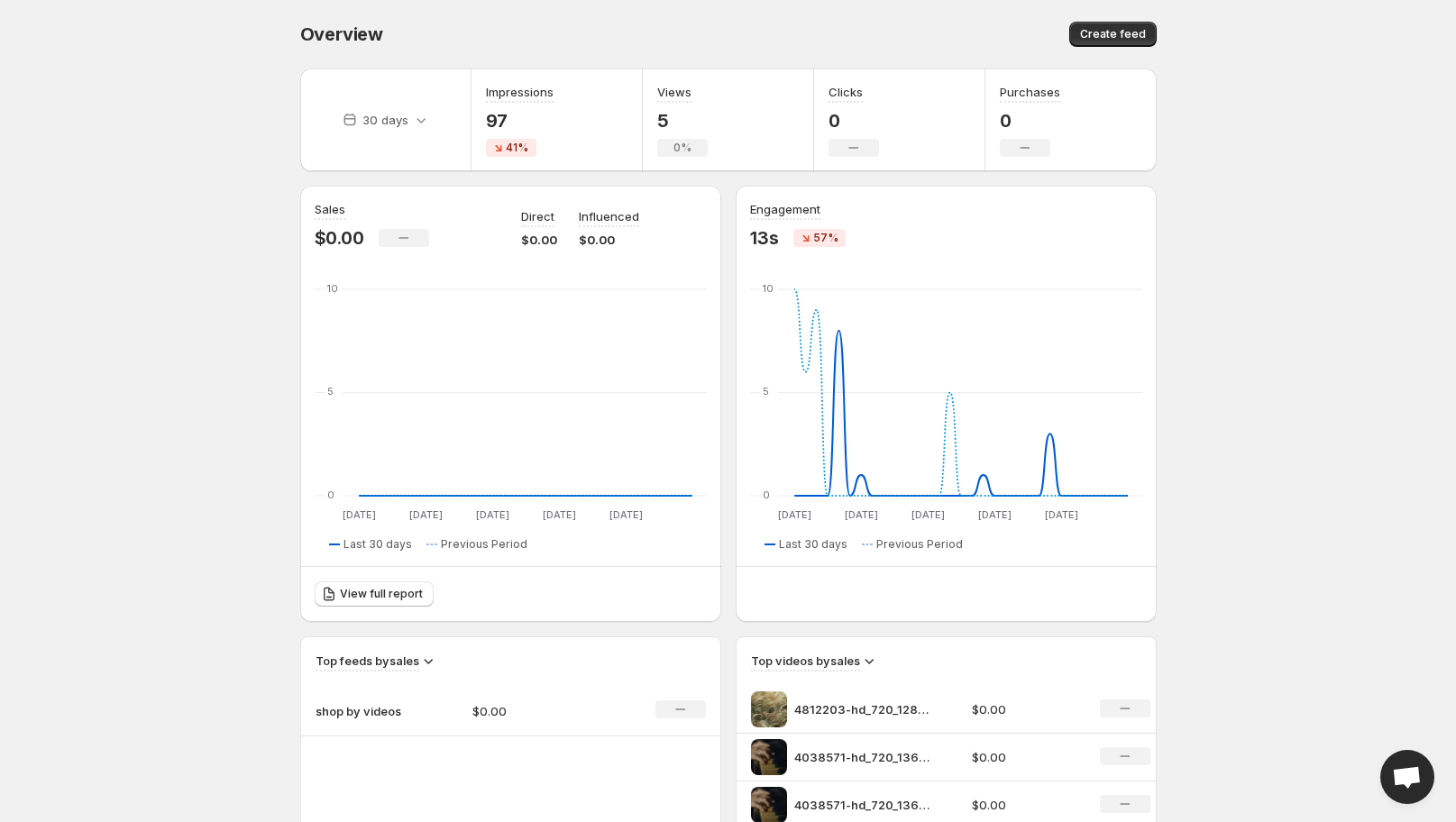
click at [463, 718] on td "$0.00" at bounding box center [536, 711] width 156 height 50
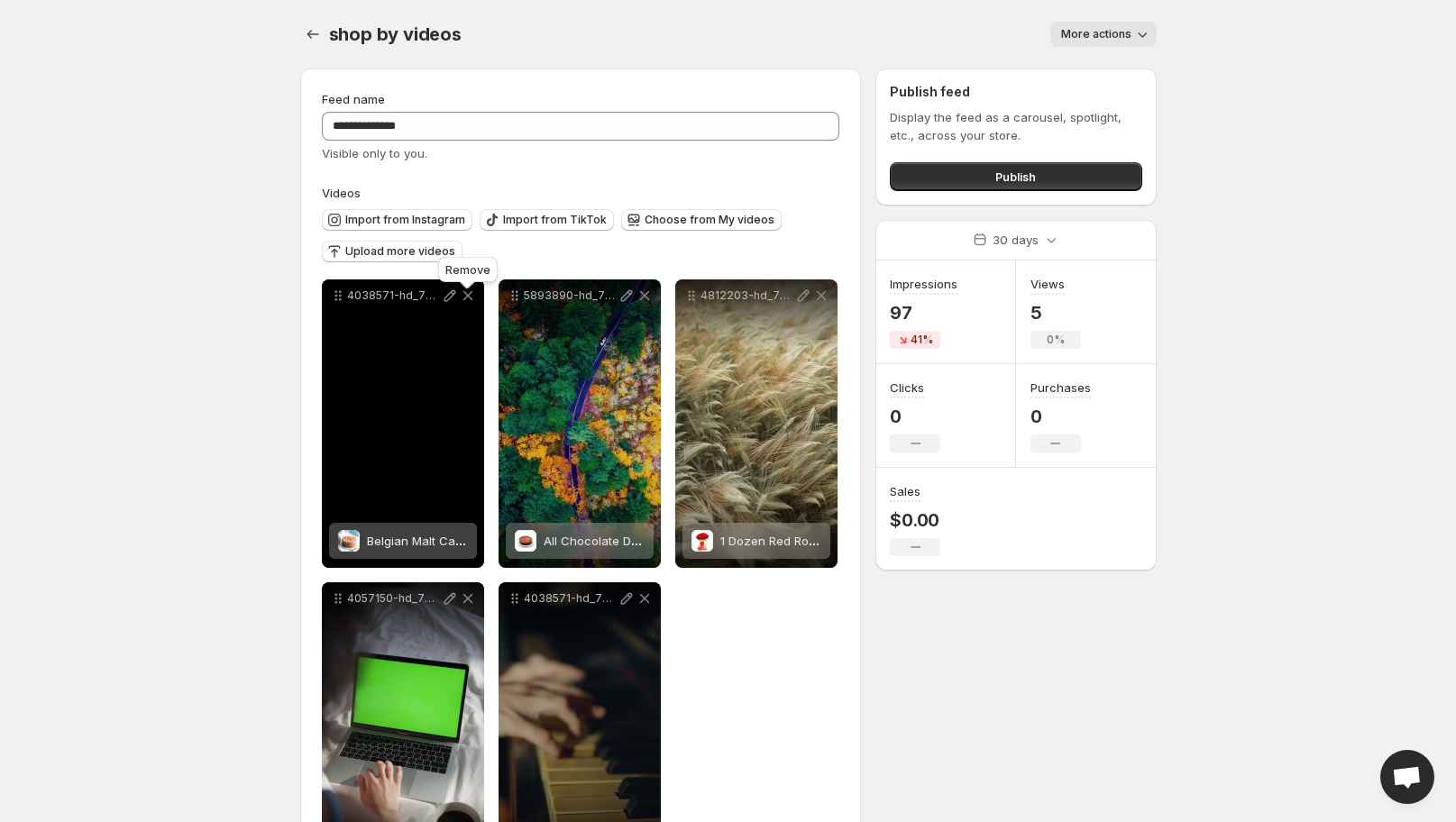
click at [466, 304] on icon at bounding box center [467, 295] width 18 height 18
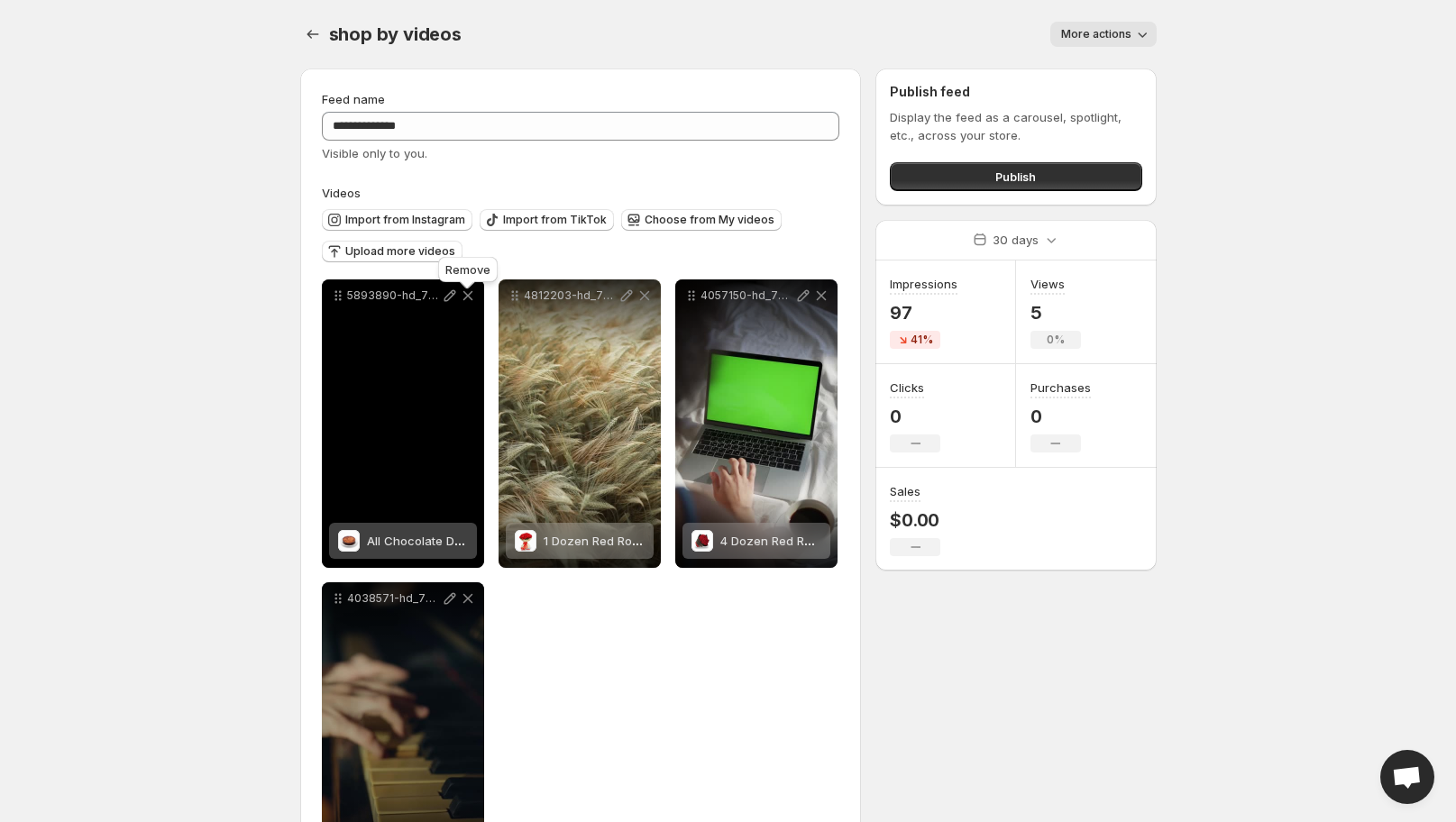
click at [466, 304] on icon at bounding box center [467, 295] width 18 height 18
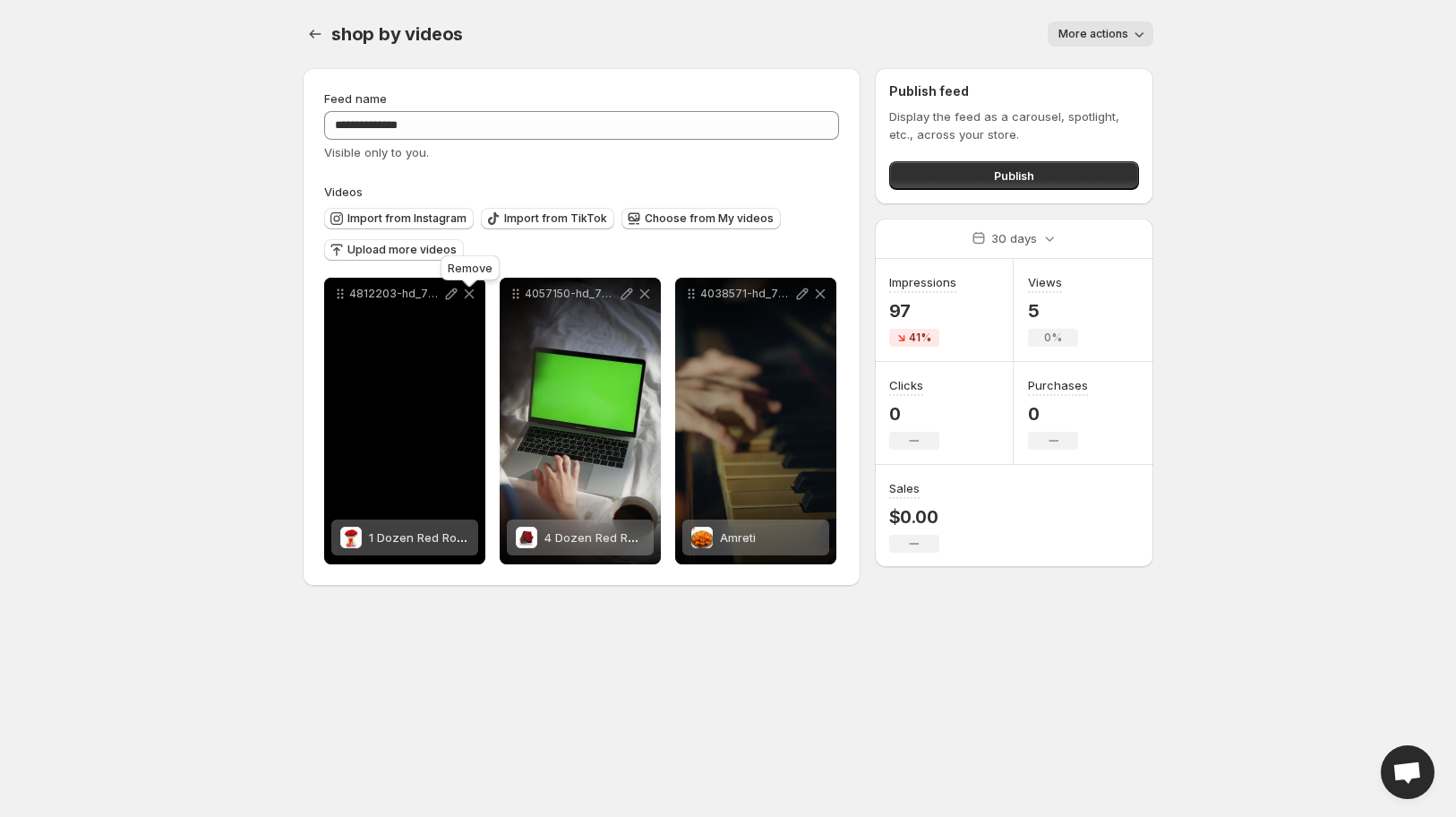
click at [463, 296] on icon at bounding box center [469, 293] width 18 height 18
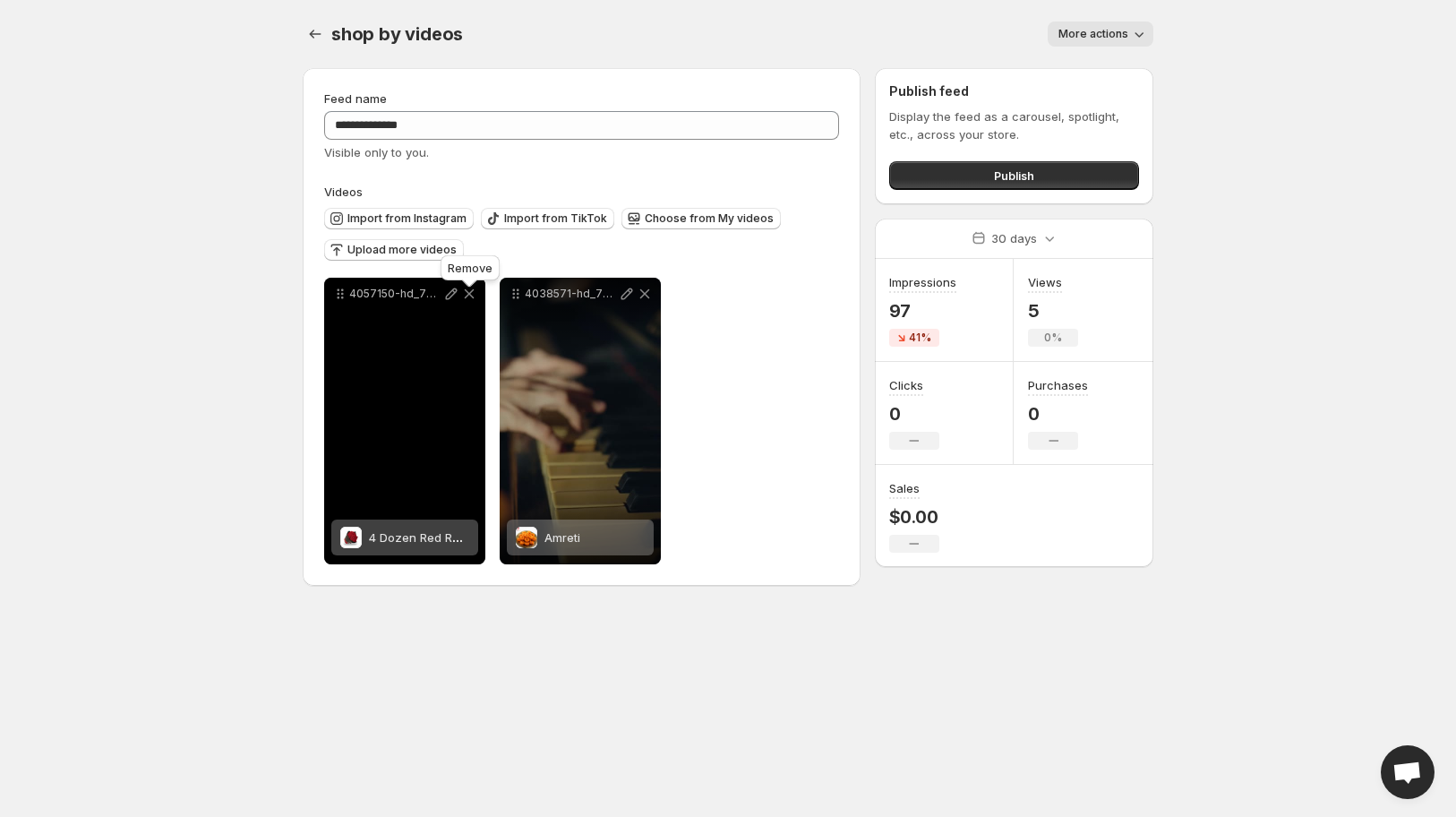
click at [463, 296] on icon at bounding box center [469, 293] width 18 height 18
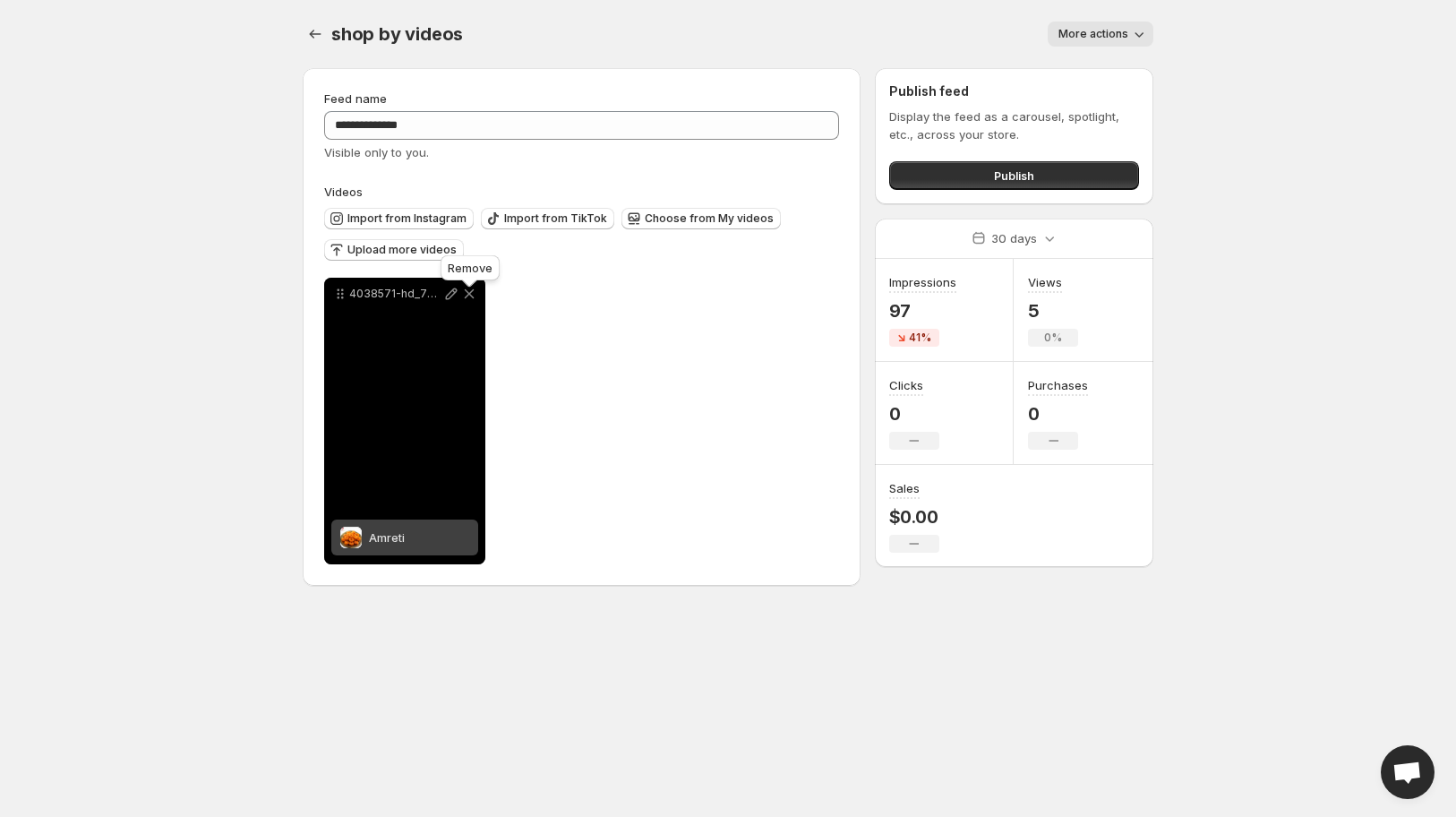
click at [463, 296] on icon at bounding box center [469, 293] width 18 height 18
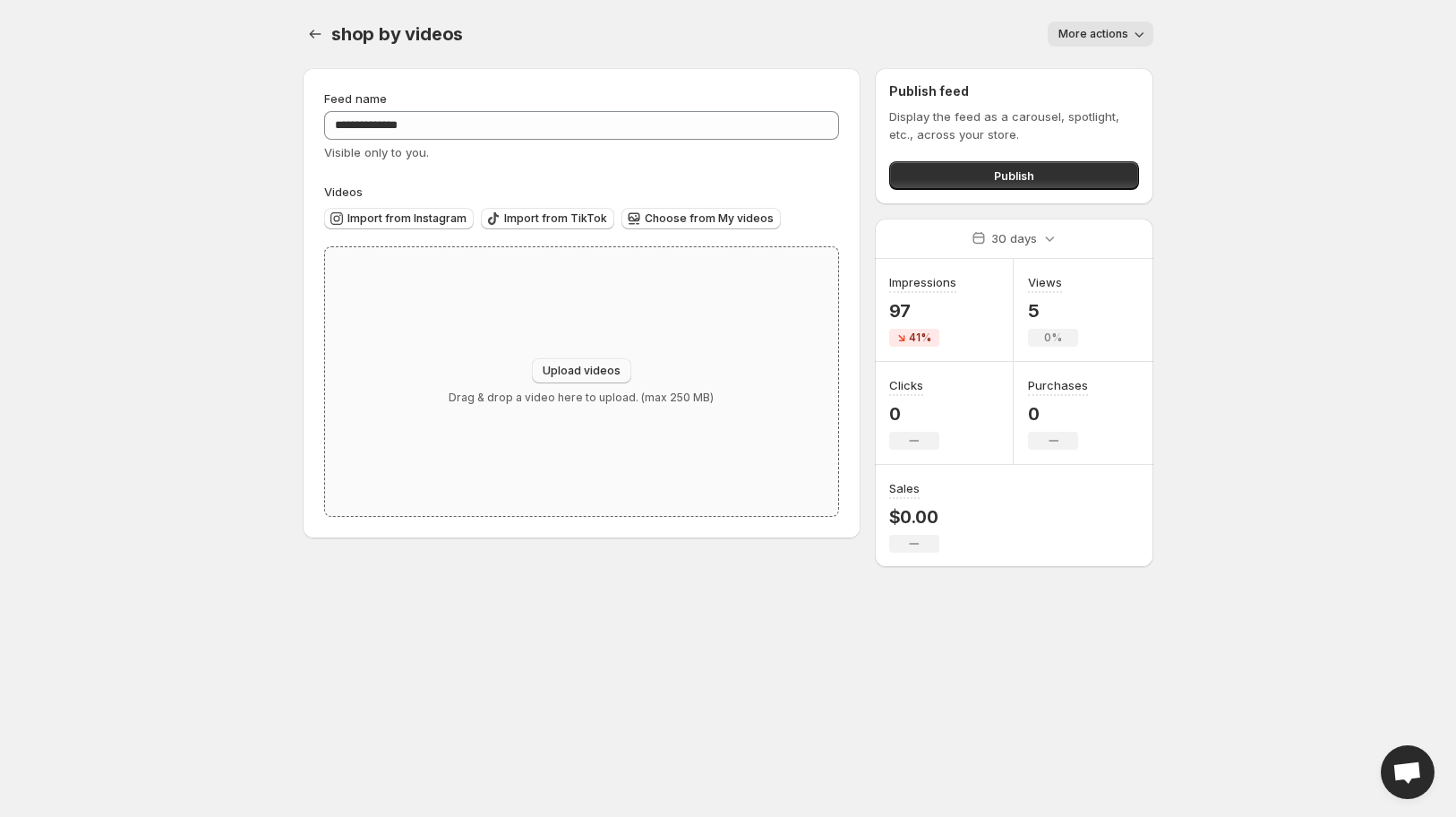
click at [572, 368] on button "Upload videos" at bounding box center [582, 370] width 100 height 25
type input "**********"
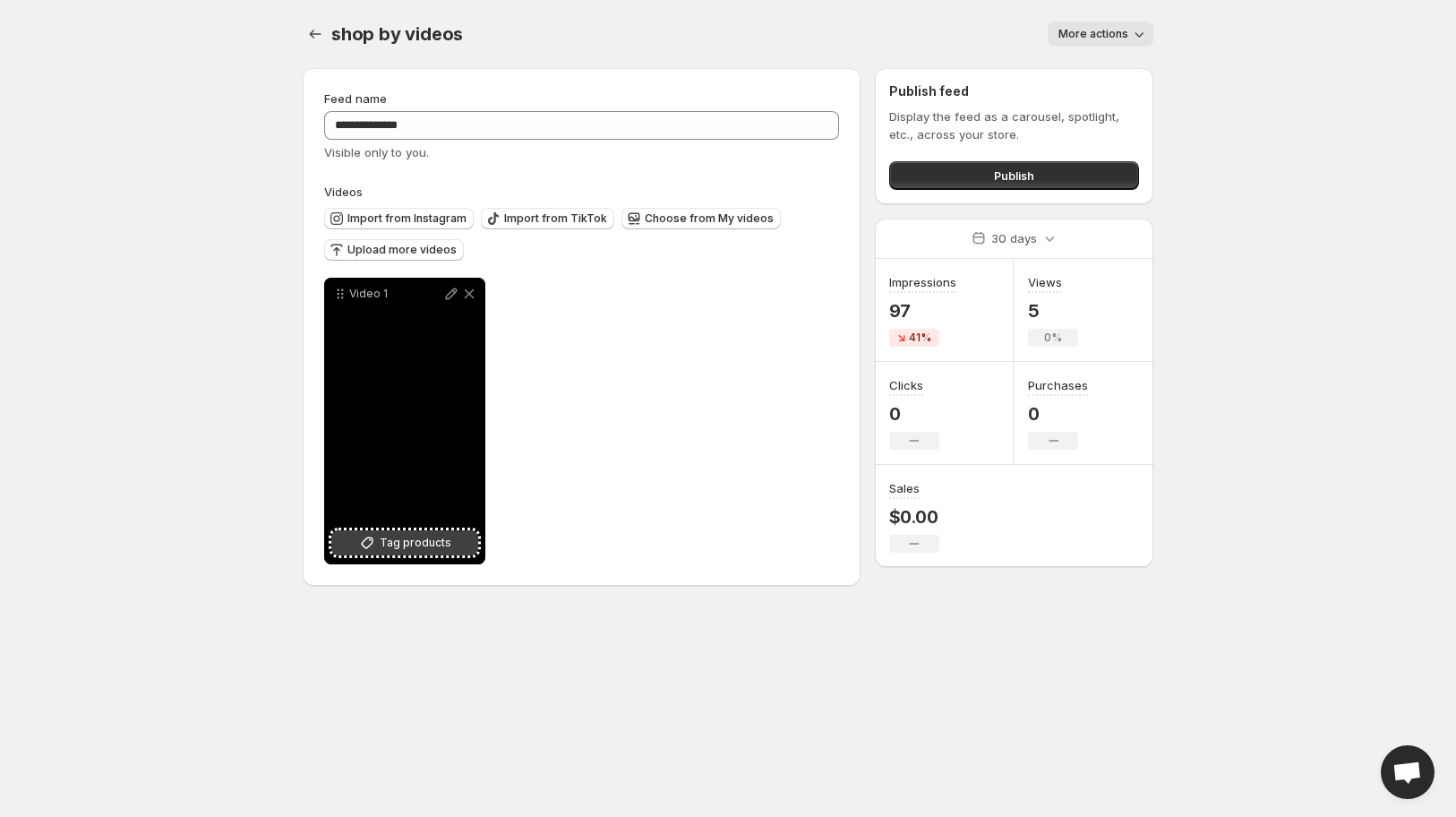
click at [411, 546] on span "Tag products" at bounding box center [415, 543] width 72 height 18
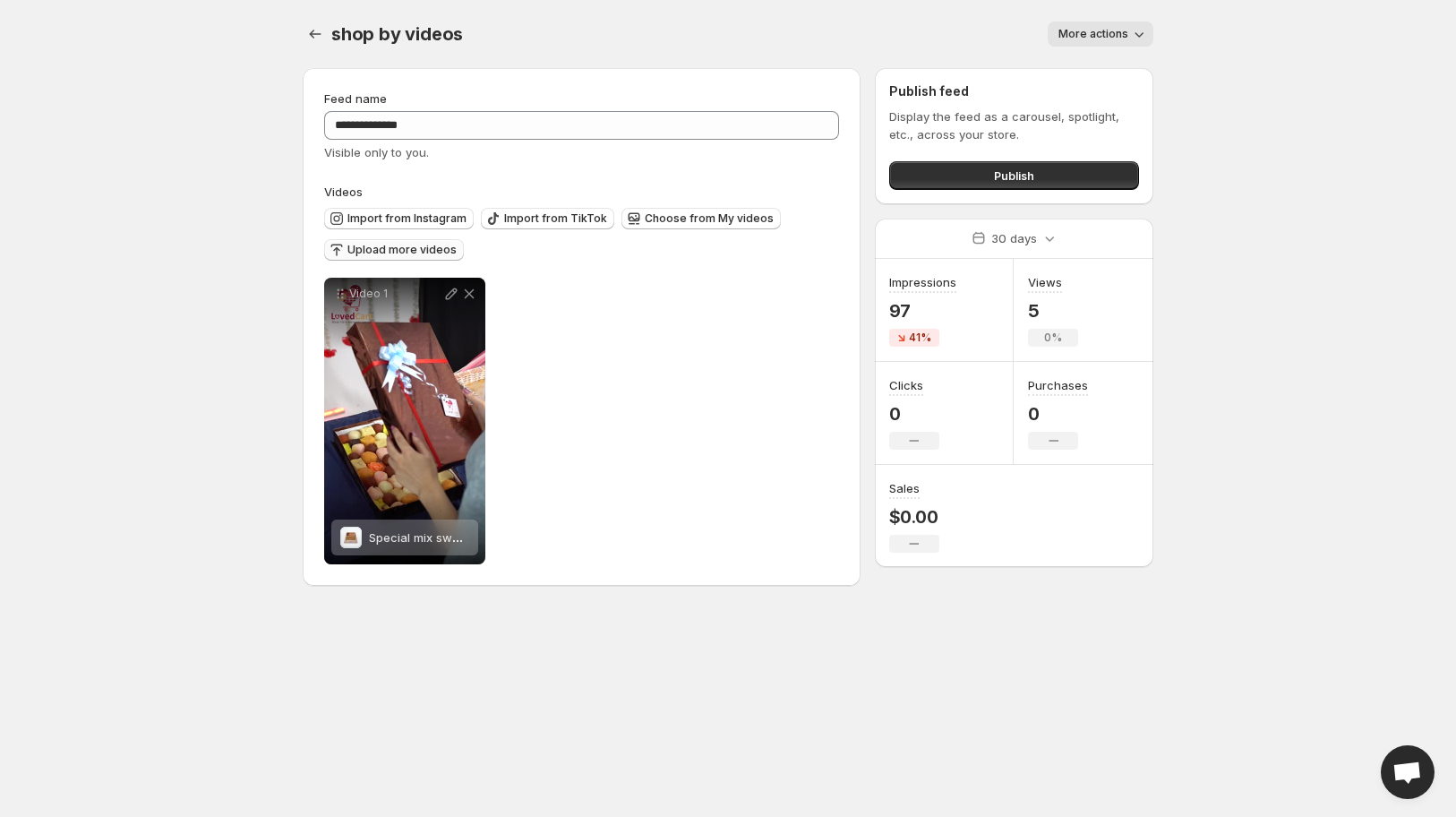
click at [425, 255] on span "Upload more videos" at bounding box center [402, 250] width 109 height 14
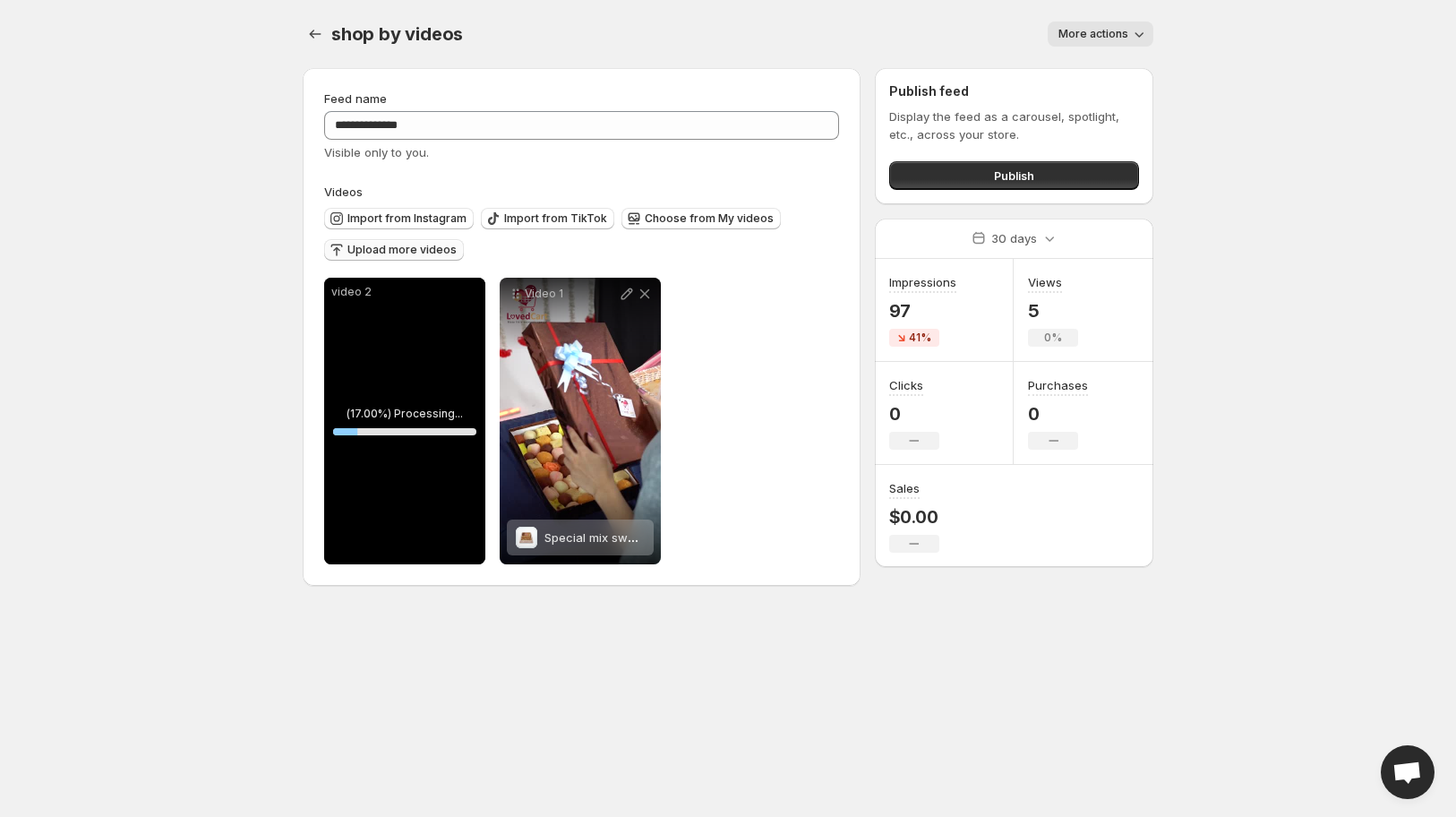
click at [390, 255] on span "Upload more videos" at bounding box center [402, 250] width 109 height 14
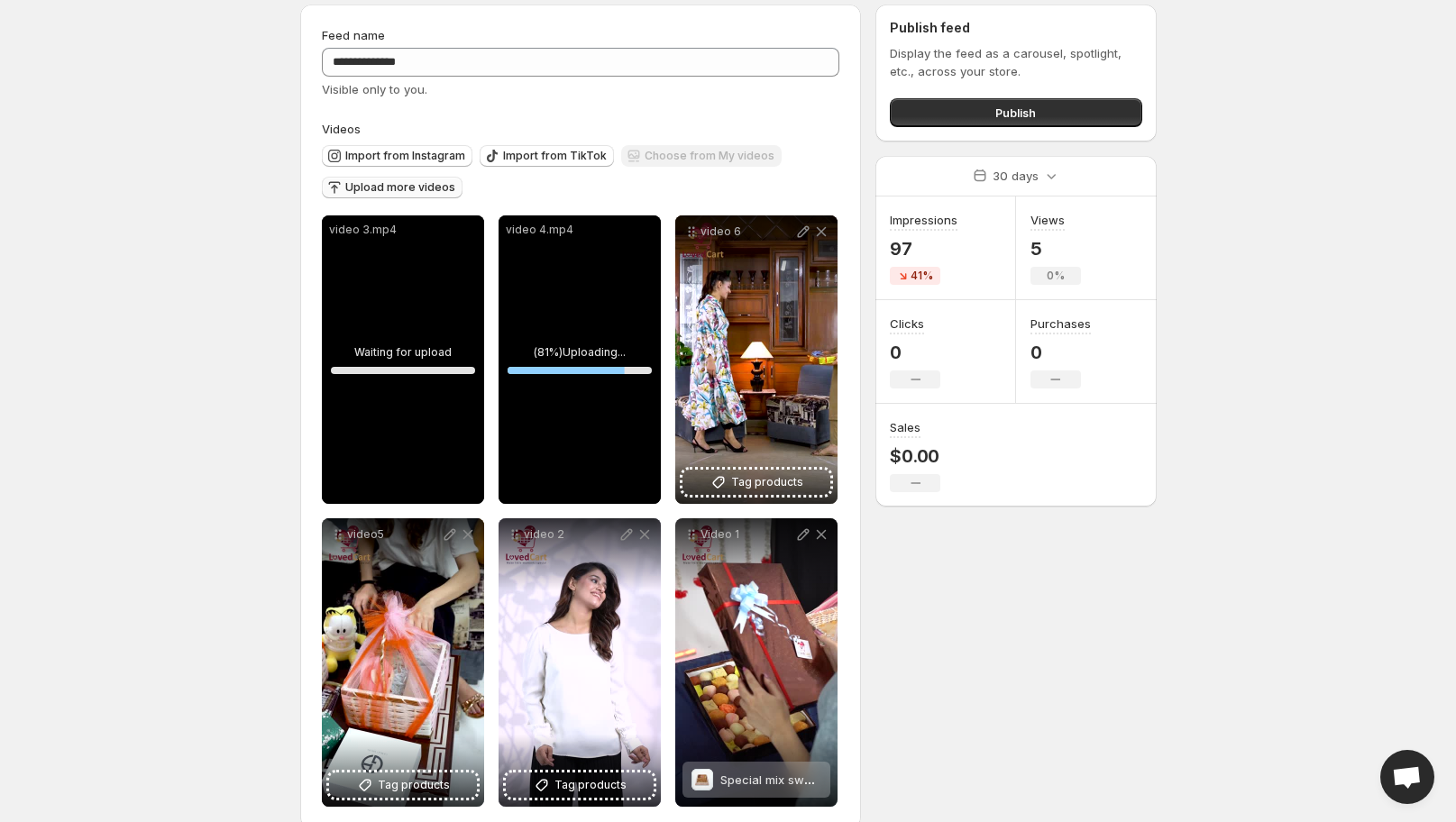
scroll to position [98, 0]
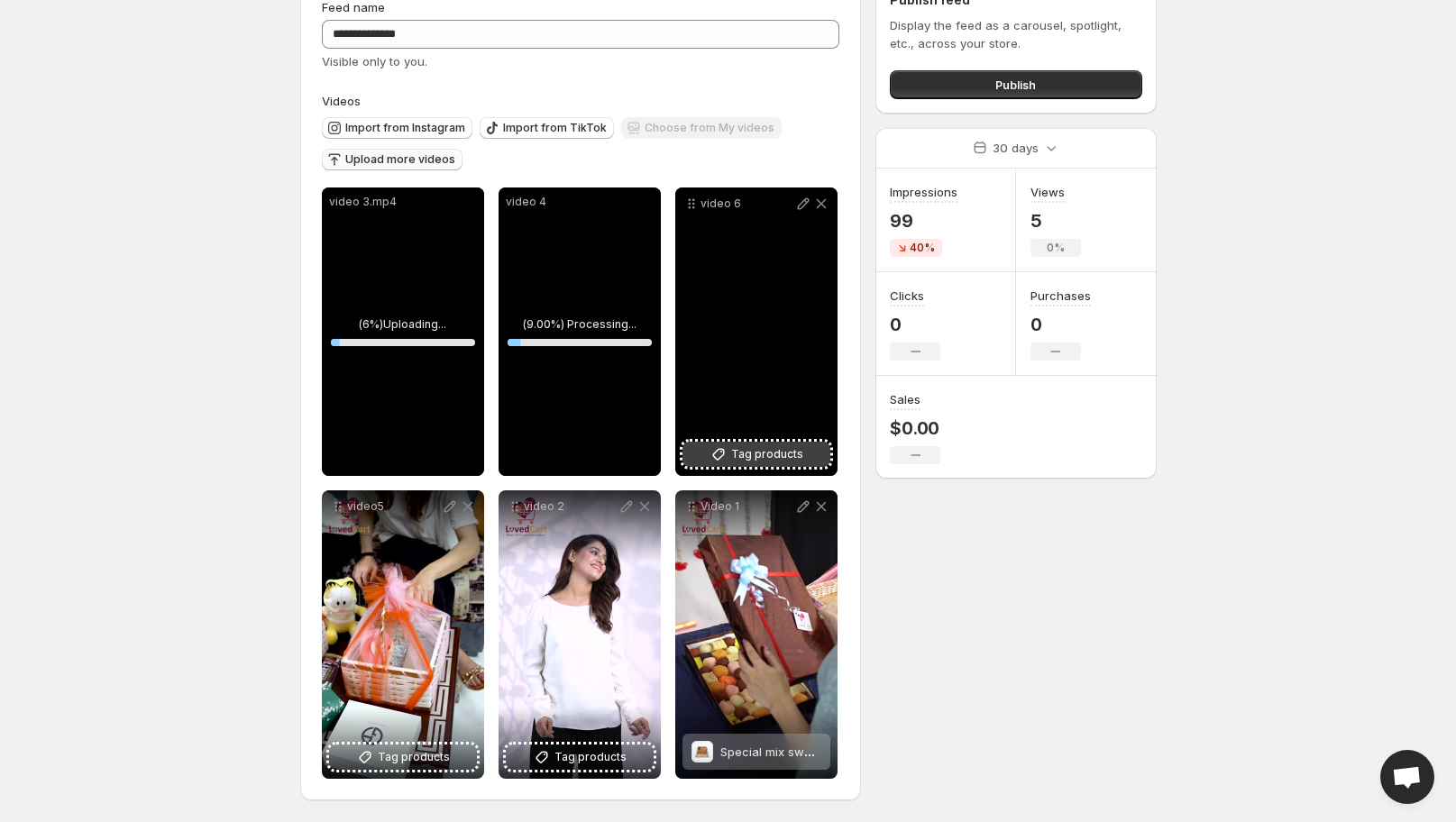
click at [766, 446] on span "Tag products" at bounding box center [767, 454] width 72 height 18
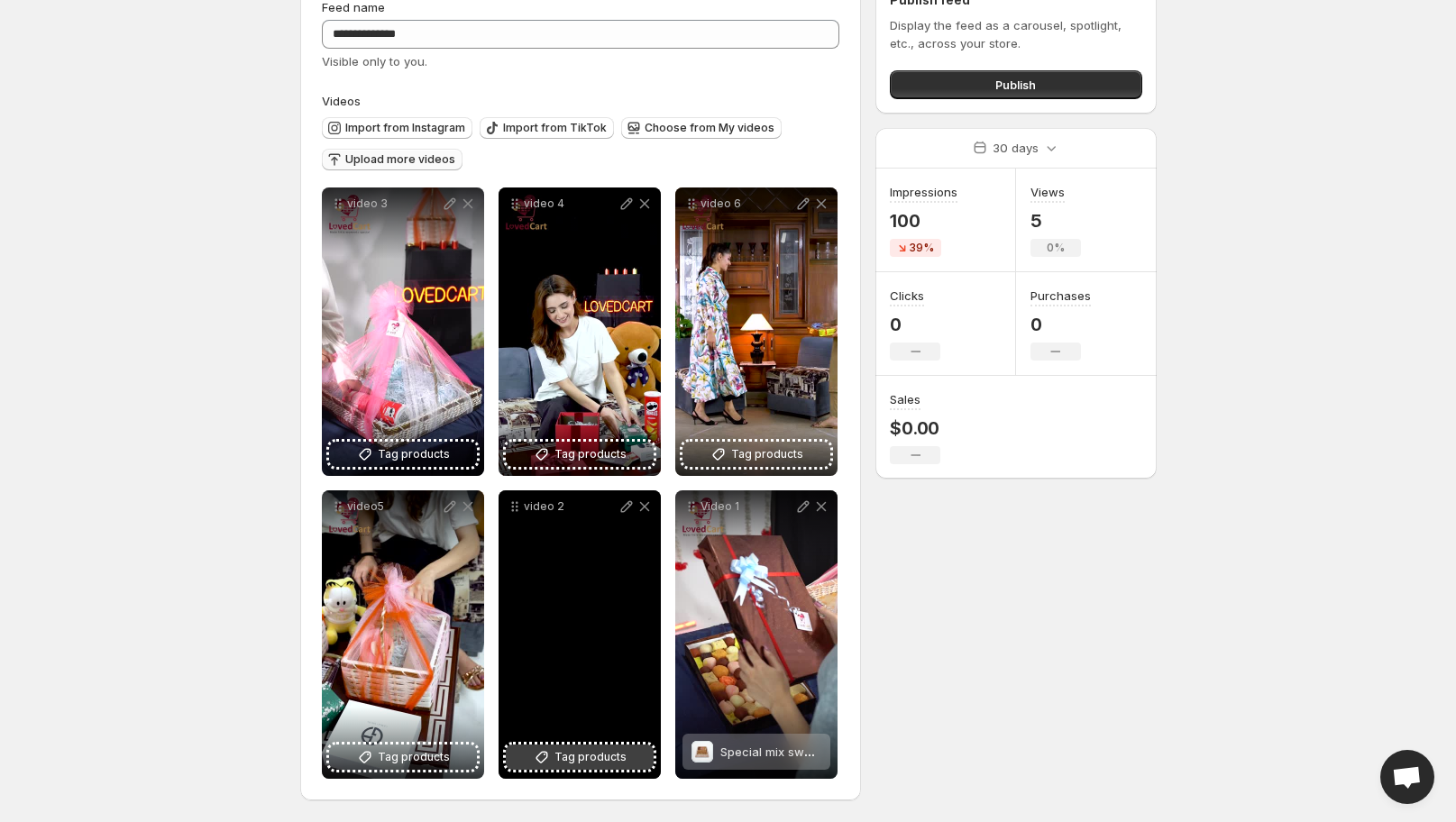
click at [602, 759] on span "Tag products" at bounding box center [591, 757] width 72 height 18
click at [617, 761] on span "Tag products" at bounding box center [591, 757] width 72 height 18
click at [629, 751] on span "Scented Love Gift Hamper" at bounding box center [617, 752] width 149 height 14
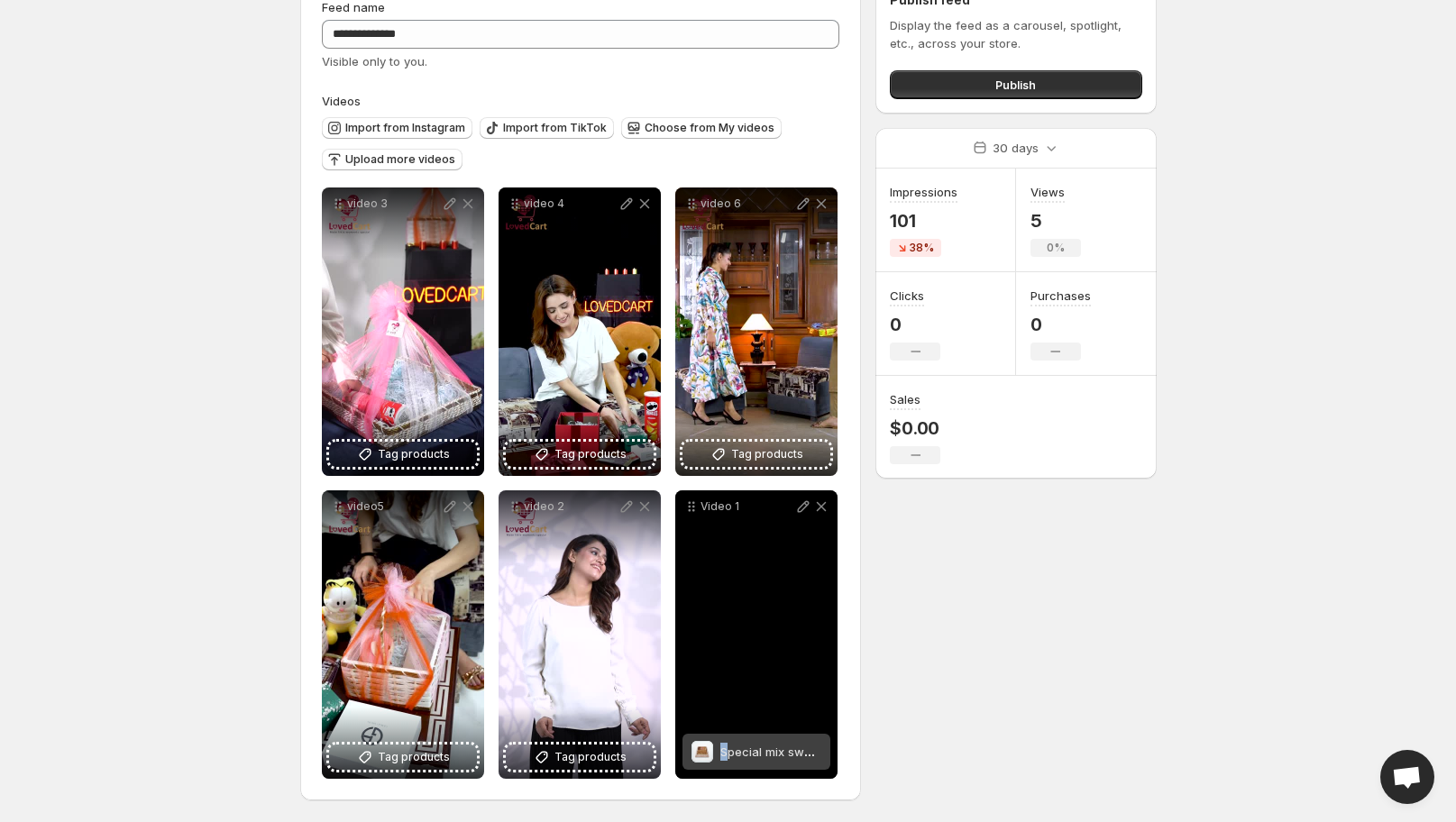
click at [725, 749] on span "Special mix sweet box" at bounding box center [783, 752] width 126 height 14
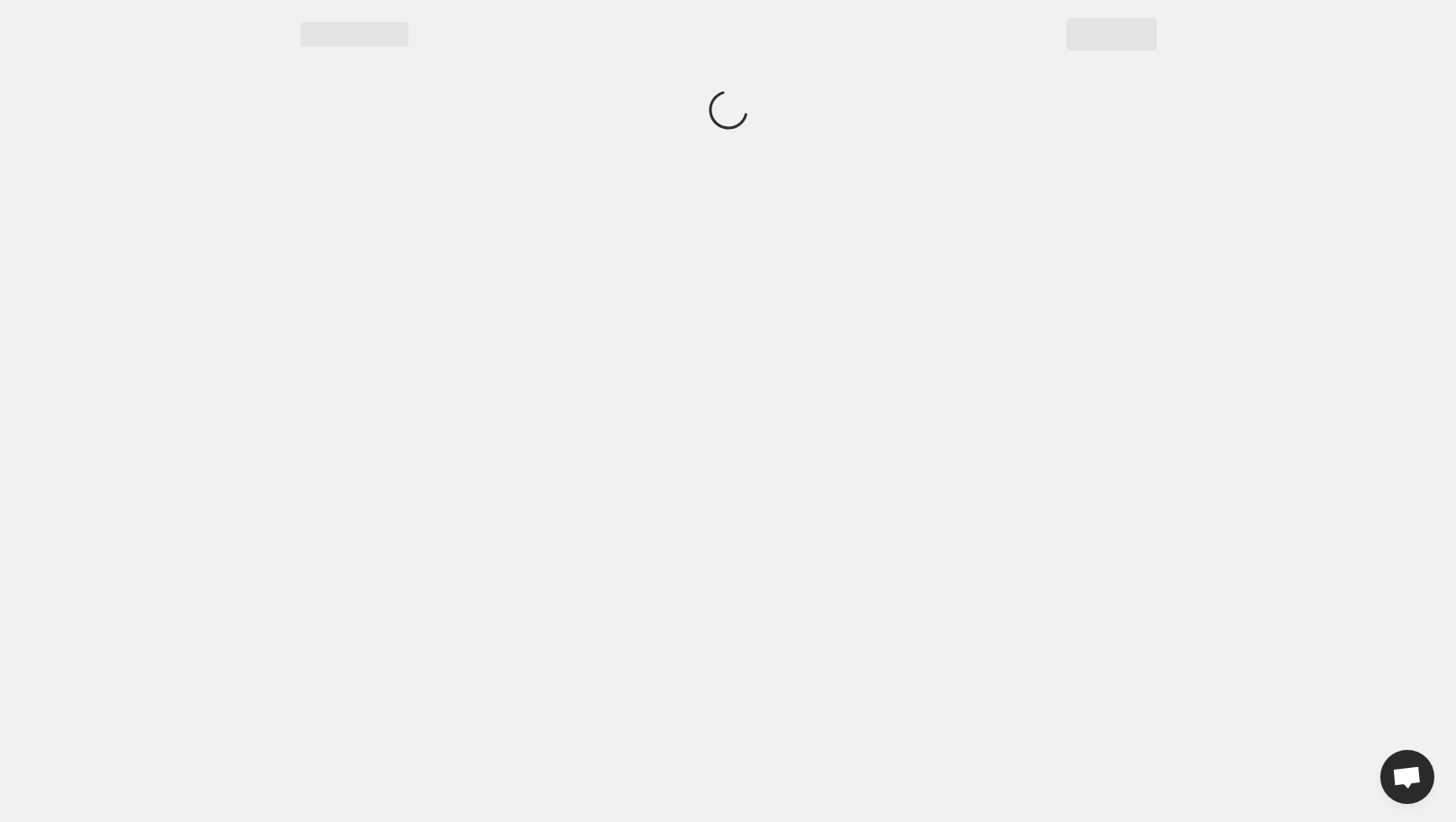
scroll to position [0, 0]
